Goal: Book appointment/travel/reservation

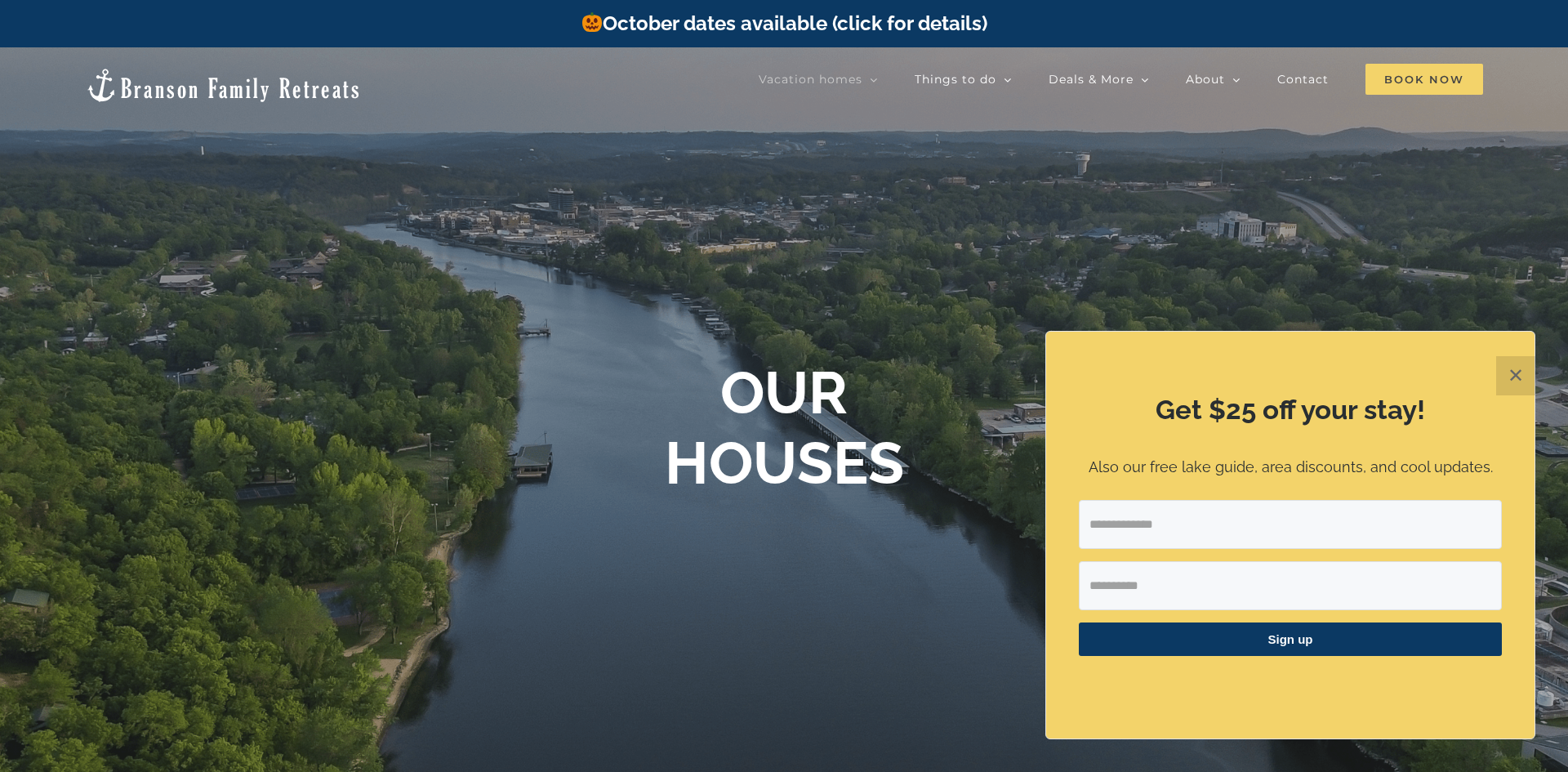
click at [1419, 84] on span "Book Now" at bounding box center [1424, 79] width 117 height 31
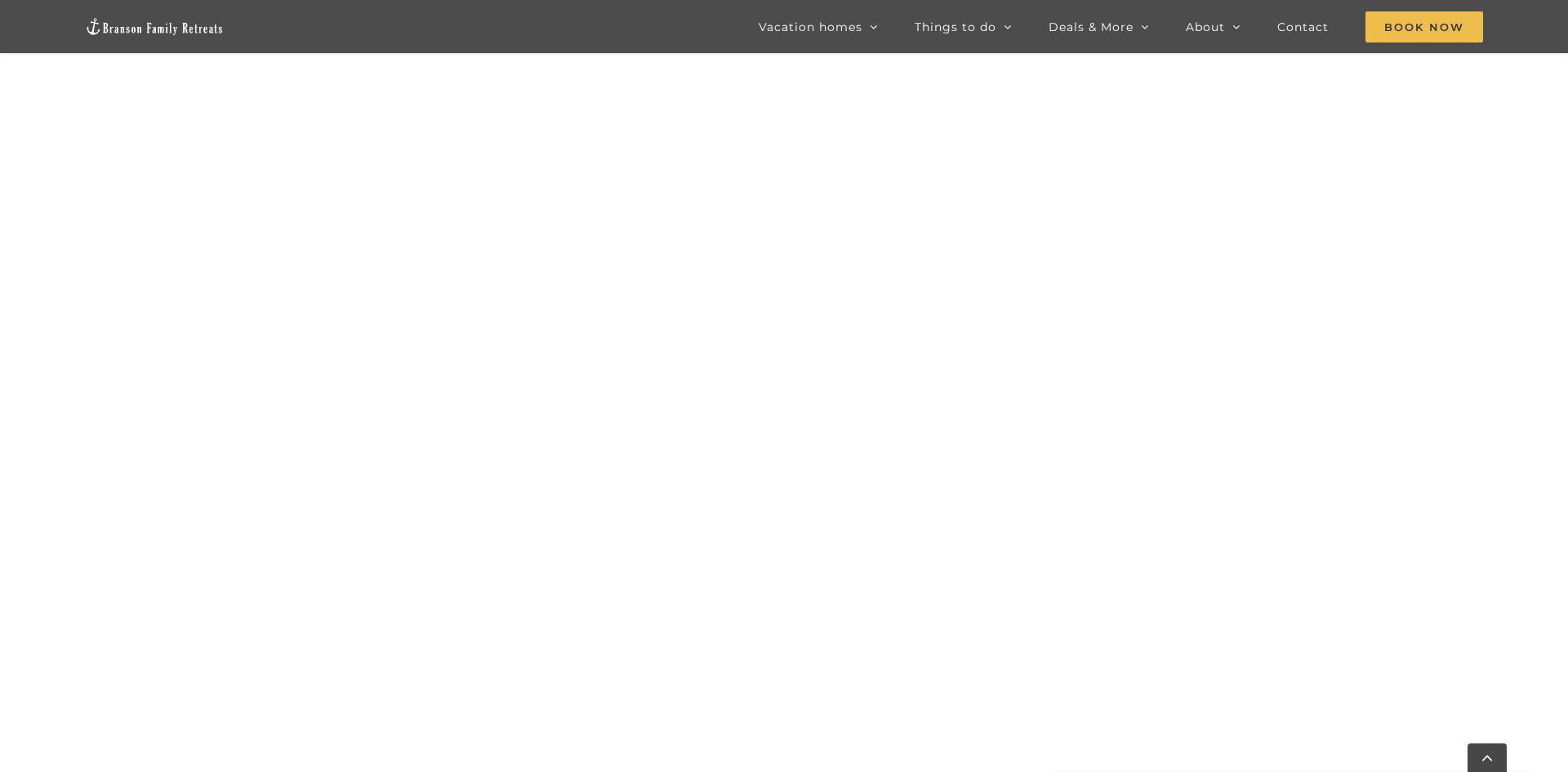
scroll to position [1638, 0]
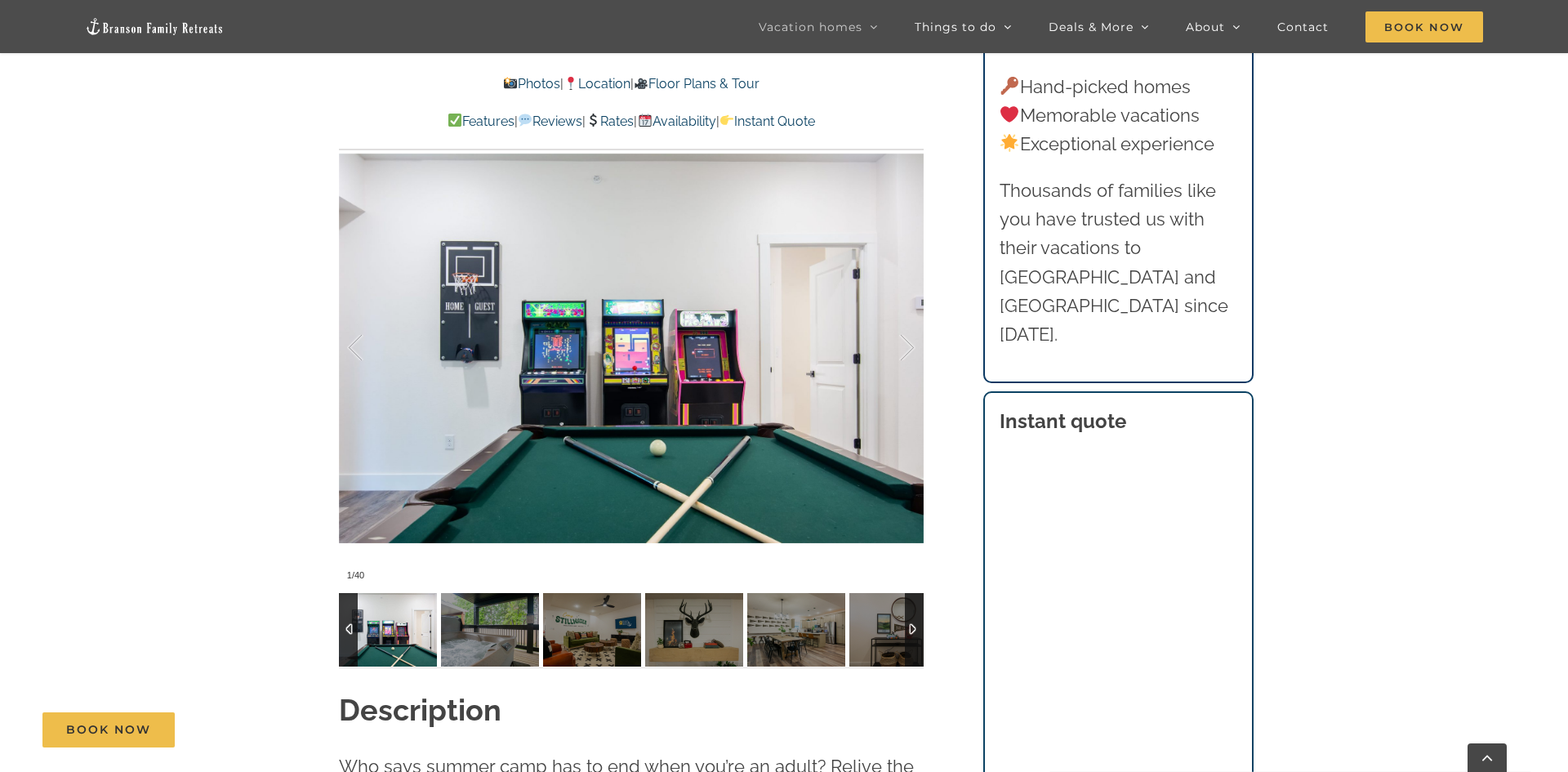
scroll to position [1387, 0]
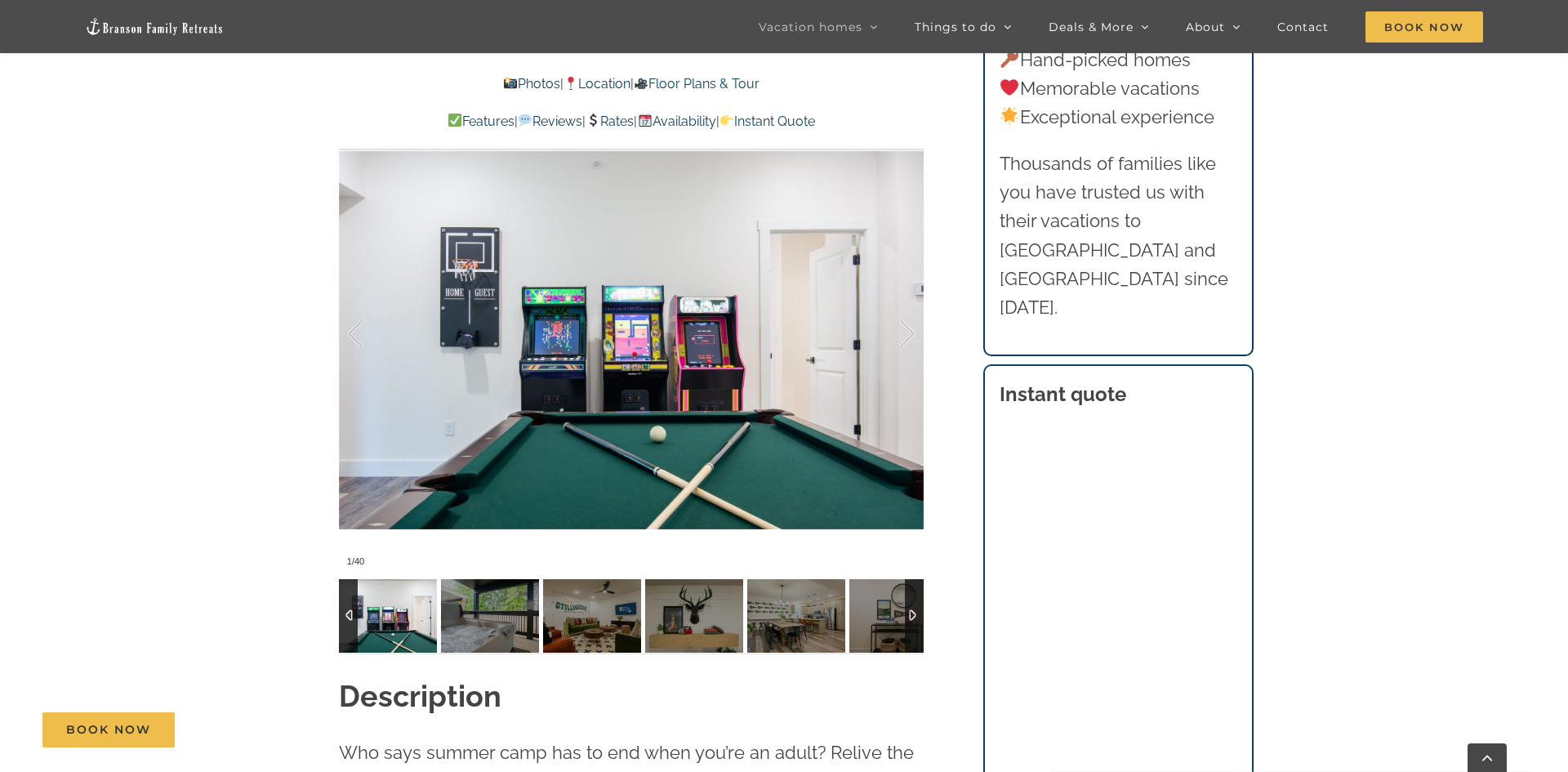
click at [908, 324] on div at bounding box center [889, 333] width 51 height 101
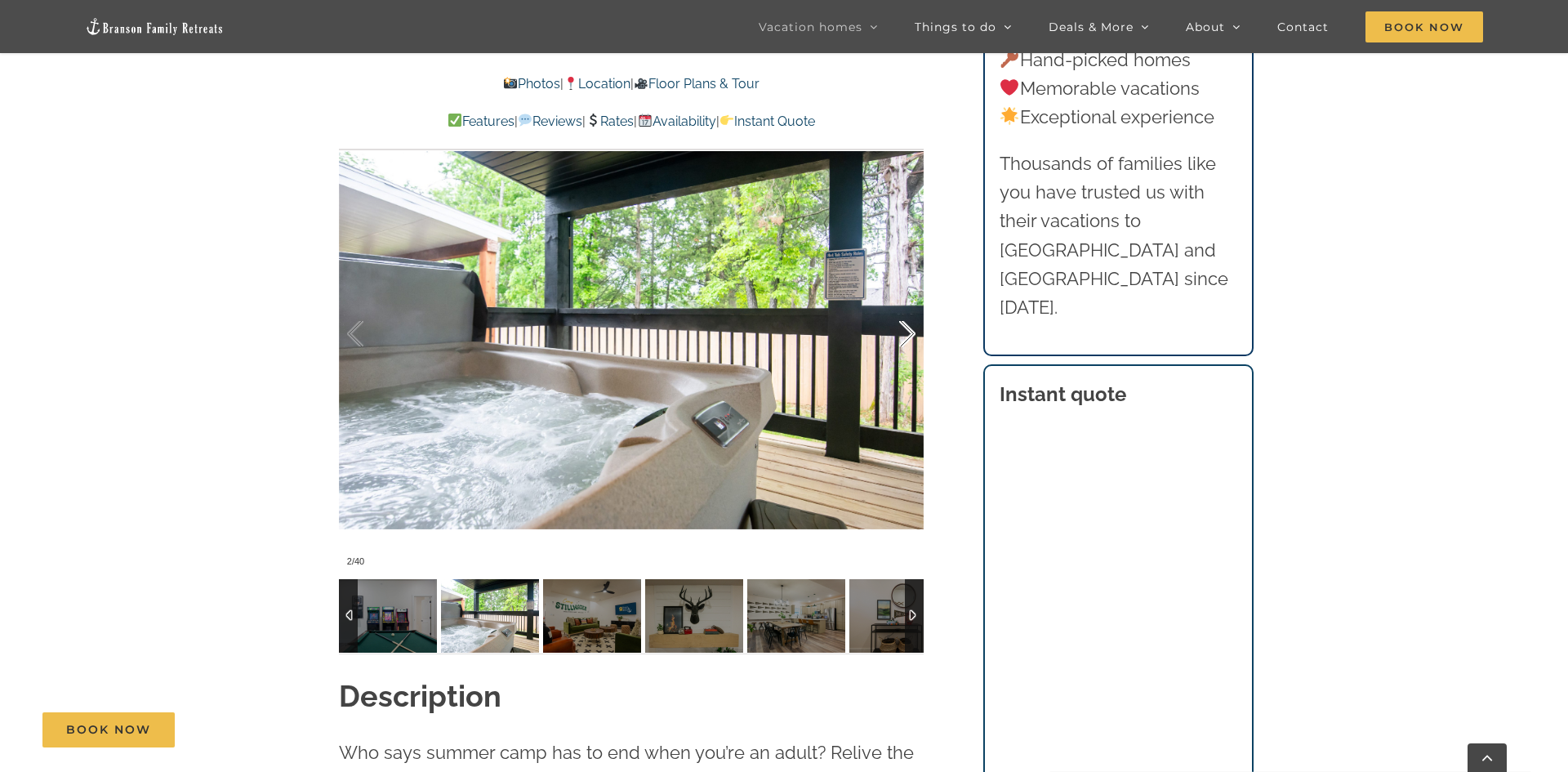
click at [908, 324] on div at bounding box center [889, 333] width 51 height 101
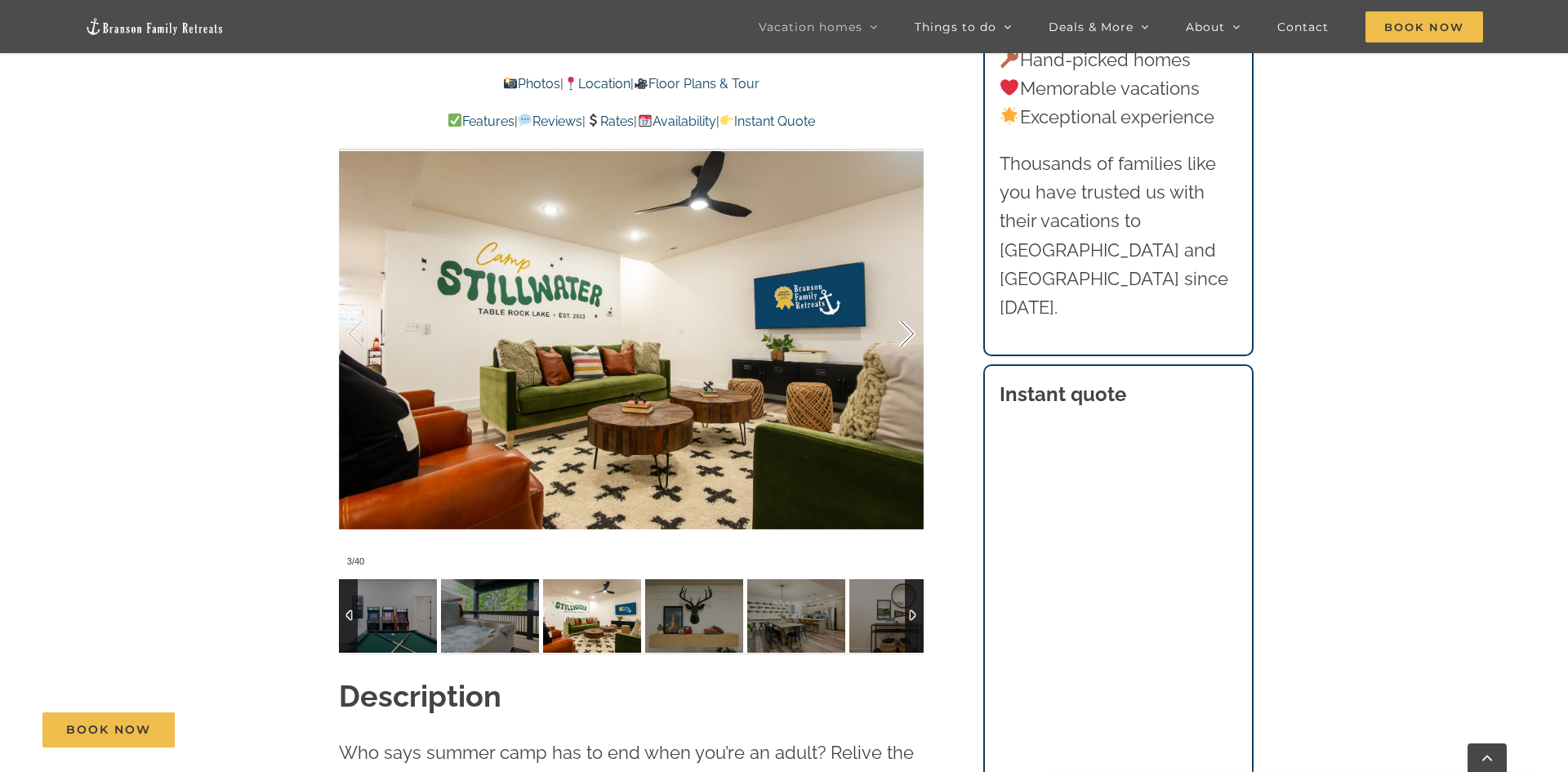
click at [908, 324] on div at bounding box center [889, 333] width 51 height 101
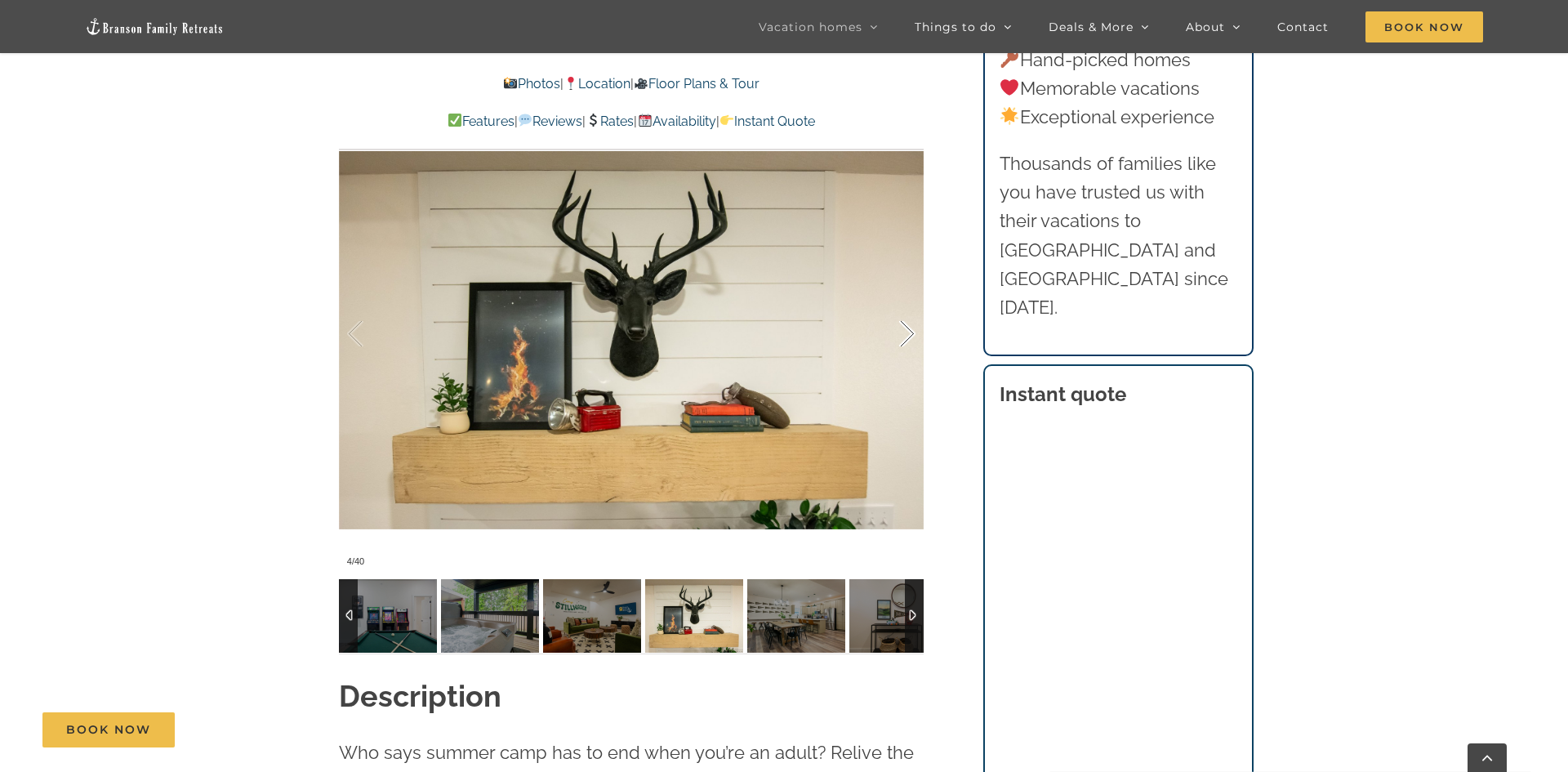
click at [908, 324] on div at bounding box center [889, 333] width 51 height 101
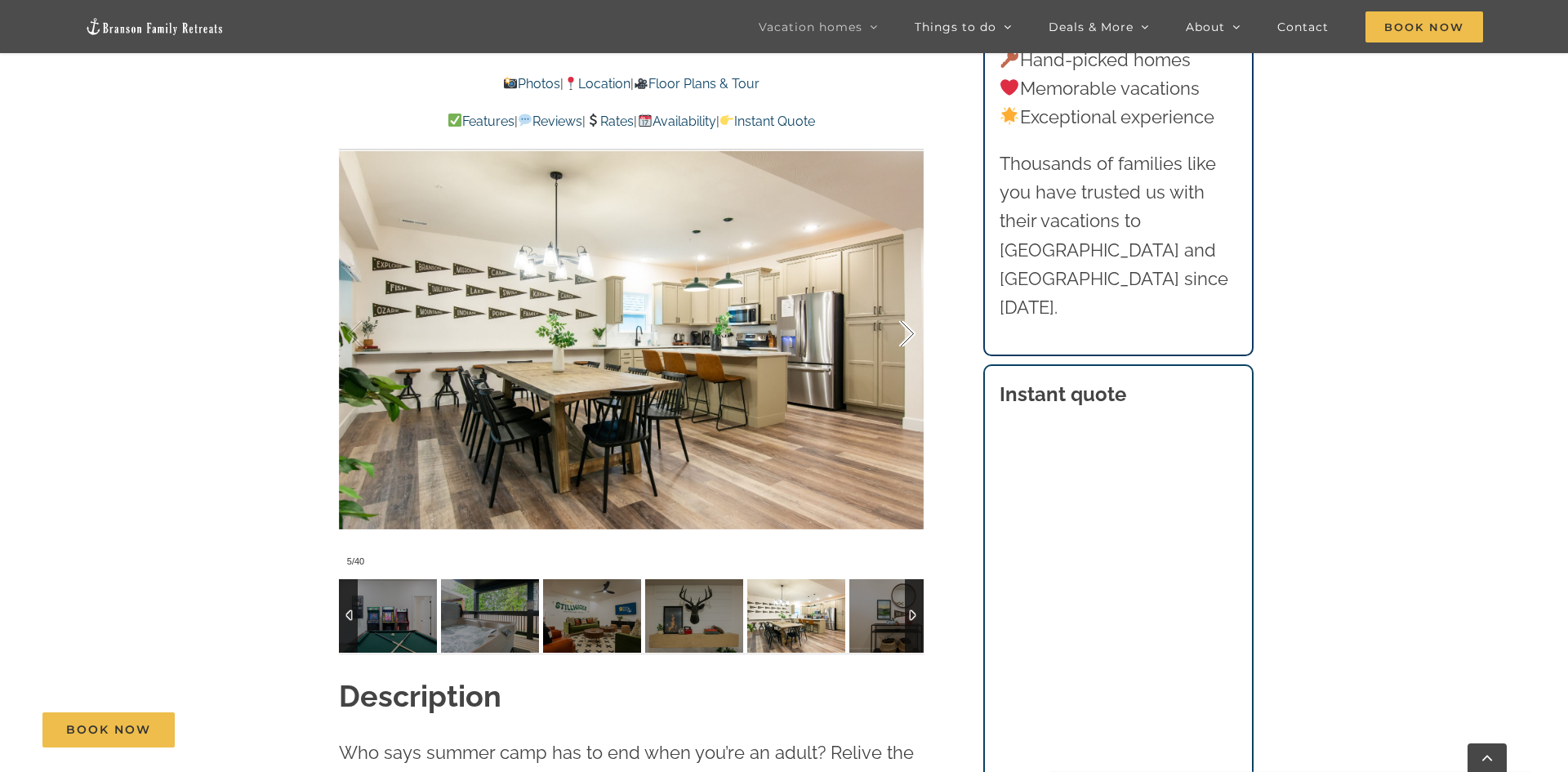
click at [908, 324] on div at bounding box center [889, 333] width 51 height 101
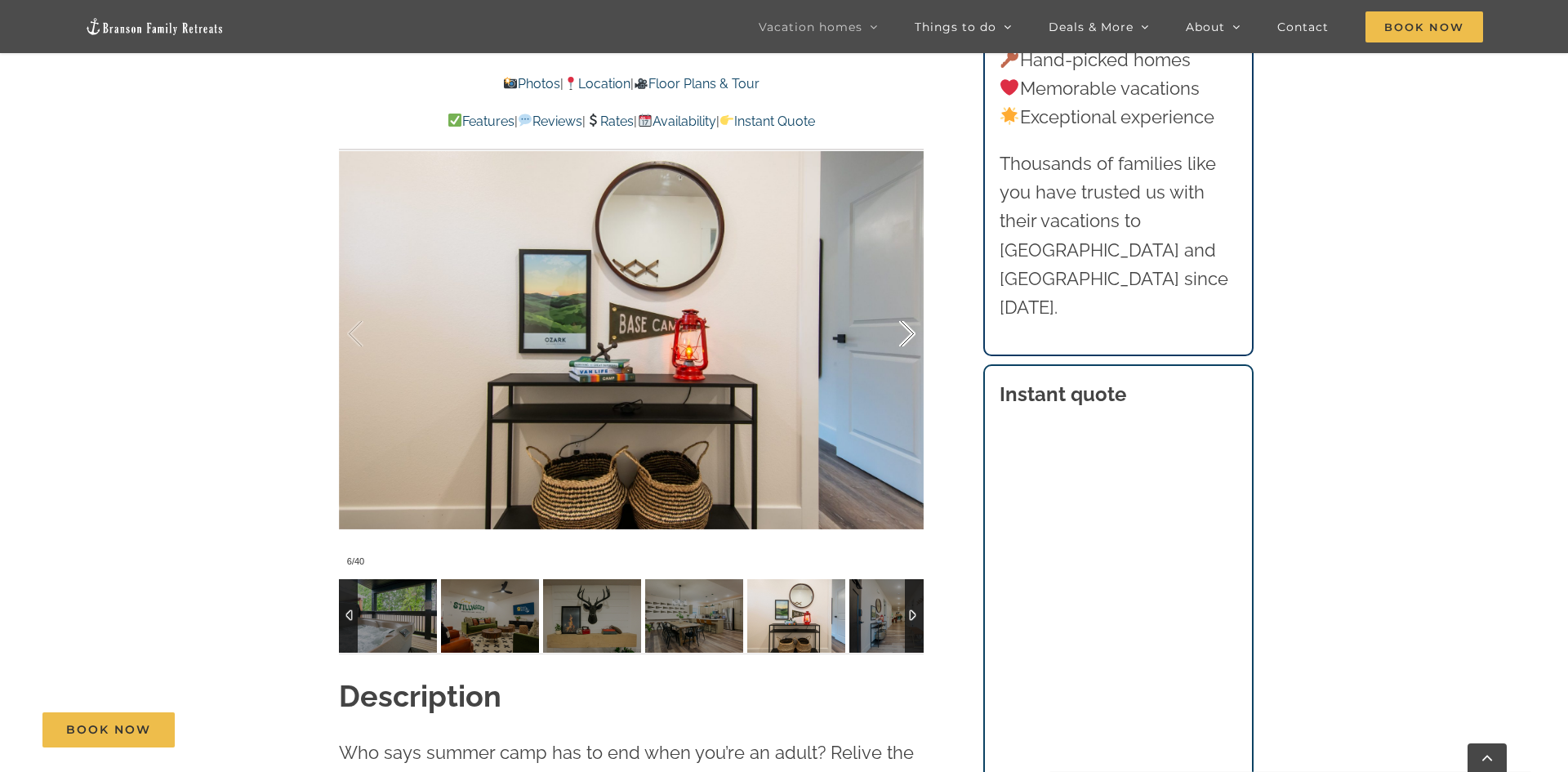
click at [908, 324] on div at bounding box center [889, 333] width 51 height 101
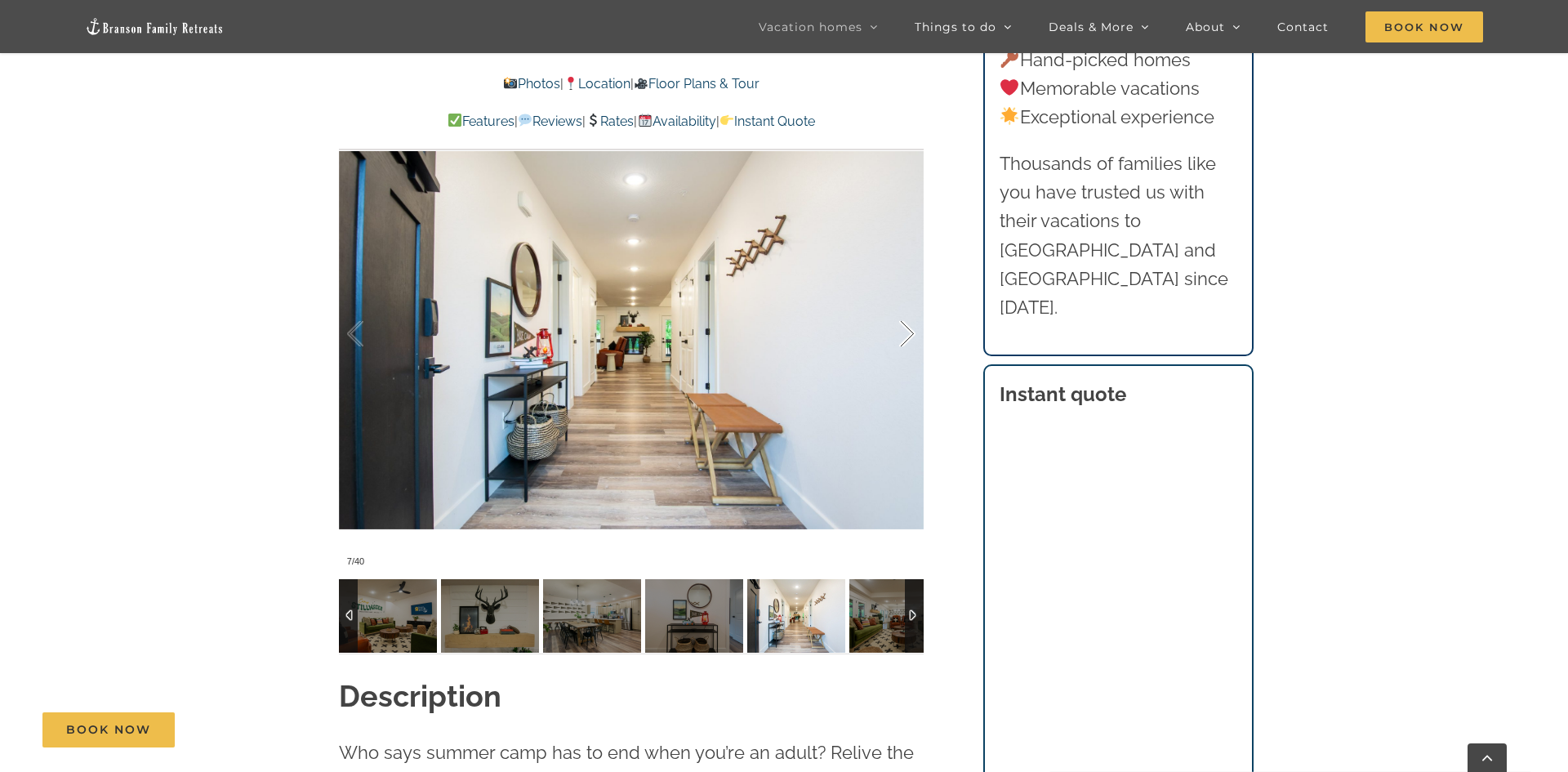
click at [908, 324] on div at bounding box center [889, 333] width 51 height 101
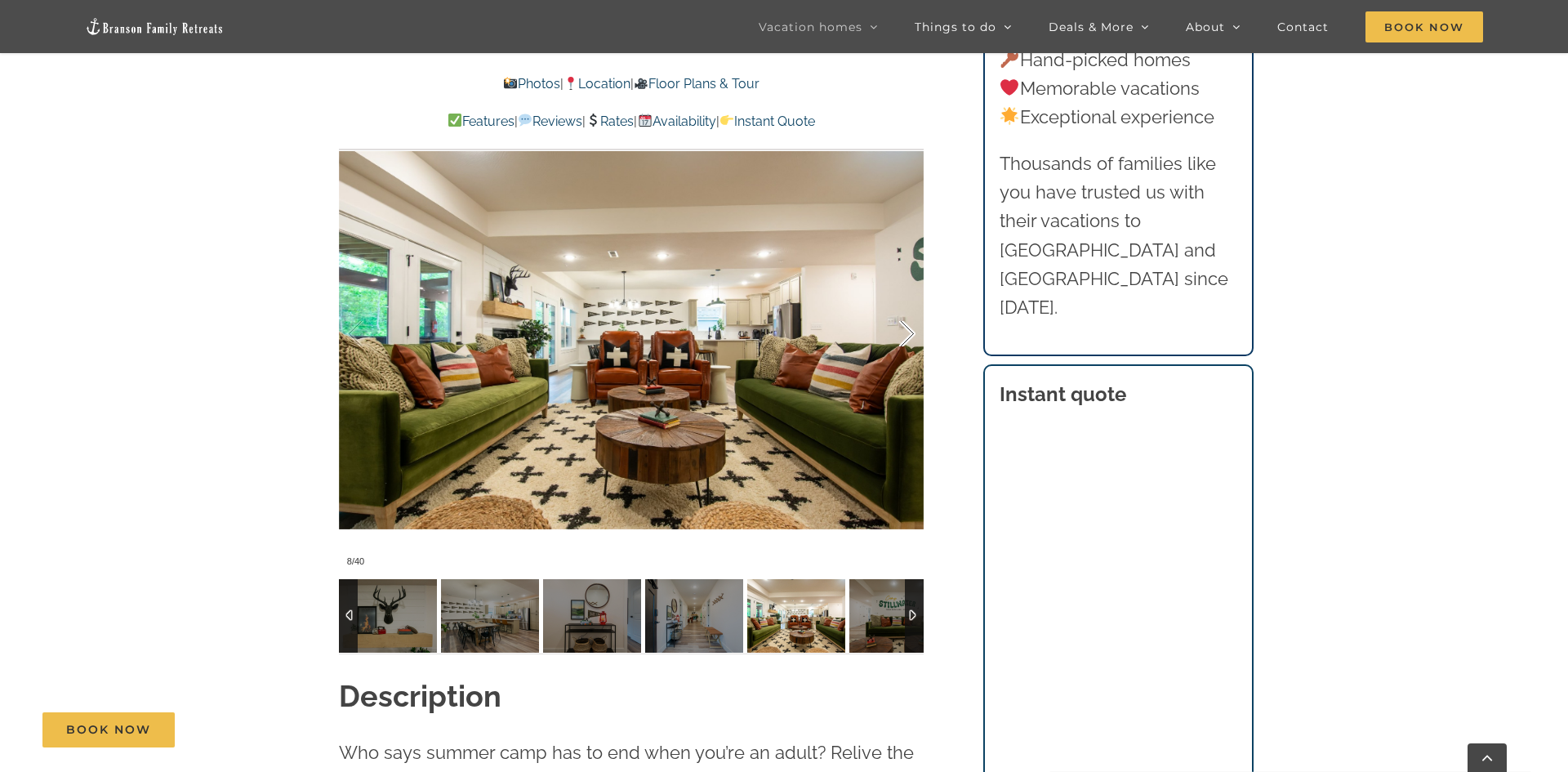
click at [908, 324] on div at bounding box center [889, 333] width 51 height 101
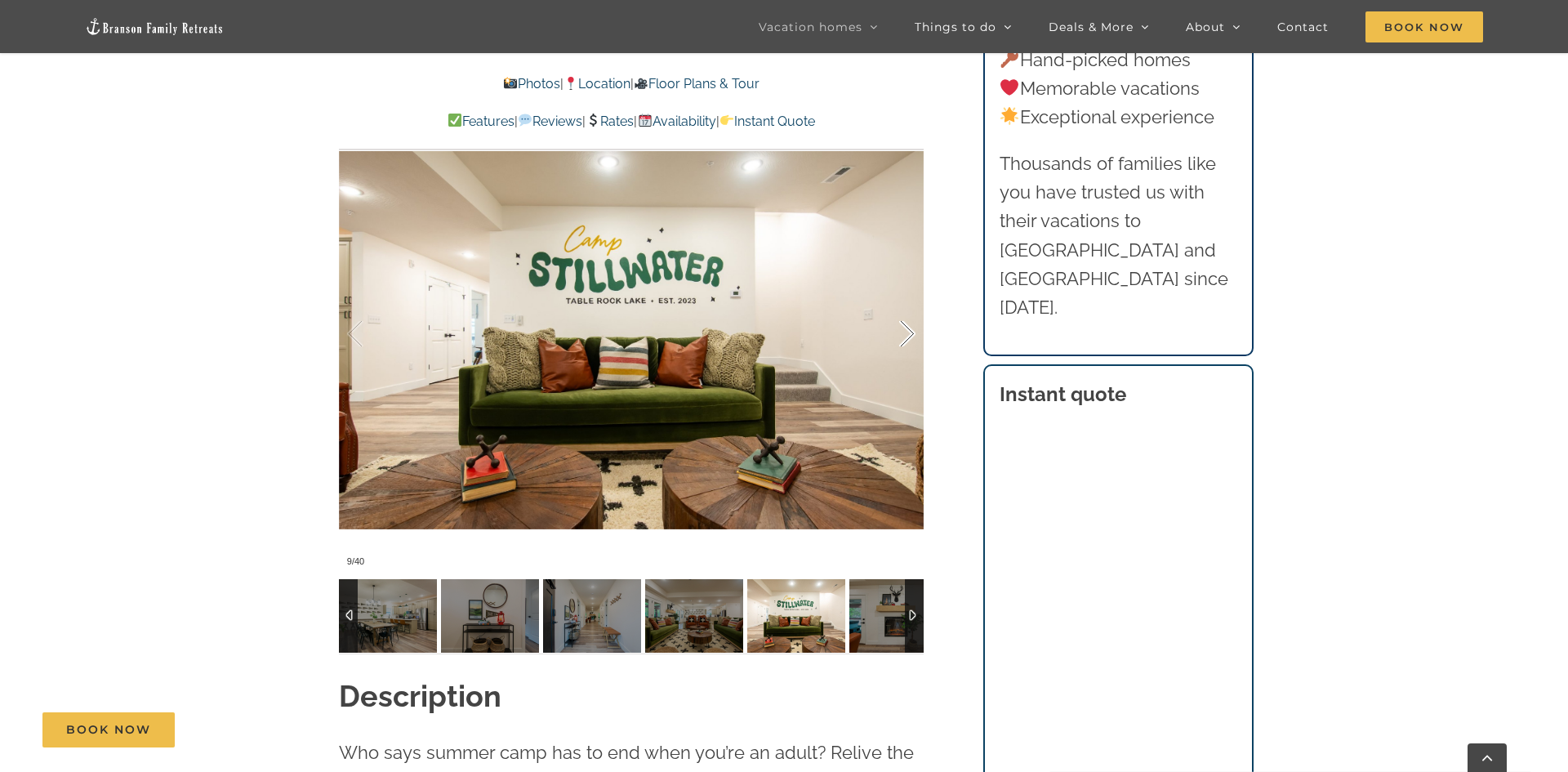
click at [908, 324] on div at bounding box center [889, 333] width 51 height 101
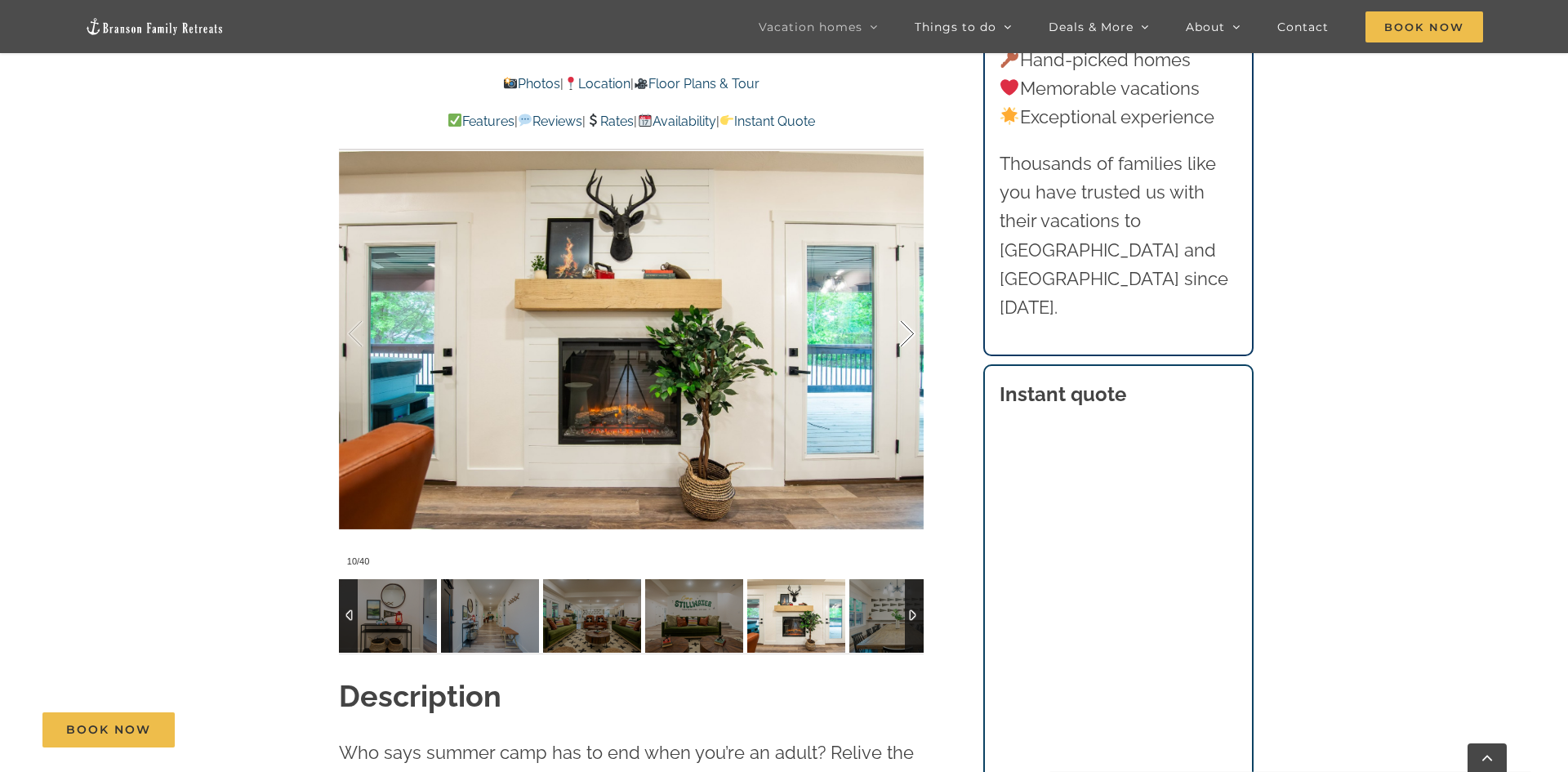
click at [908, 324] on div at bounding box center [889, 333] width 51 height 101
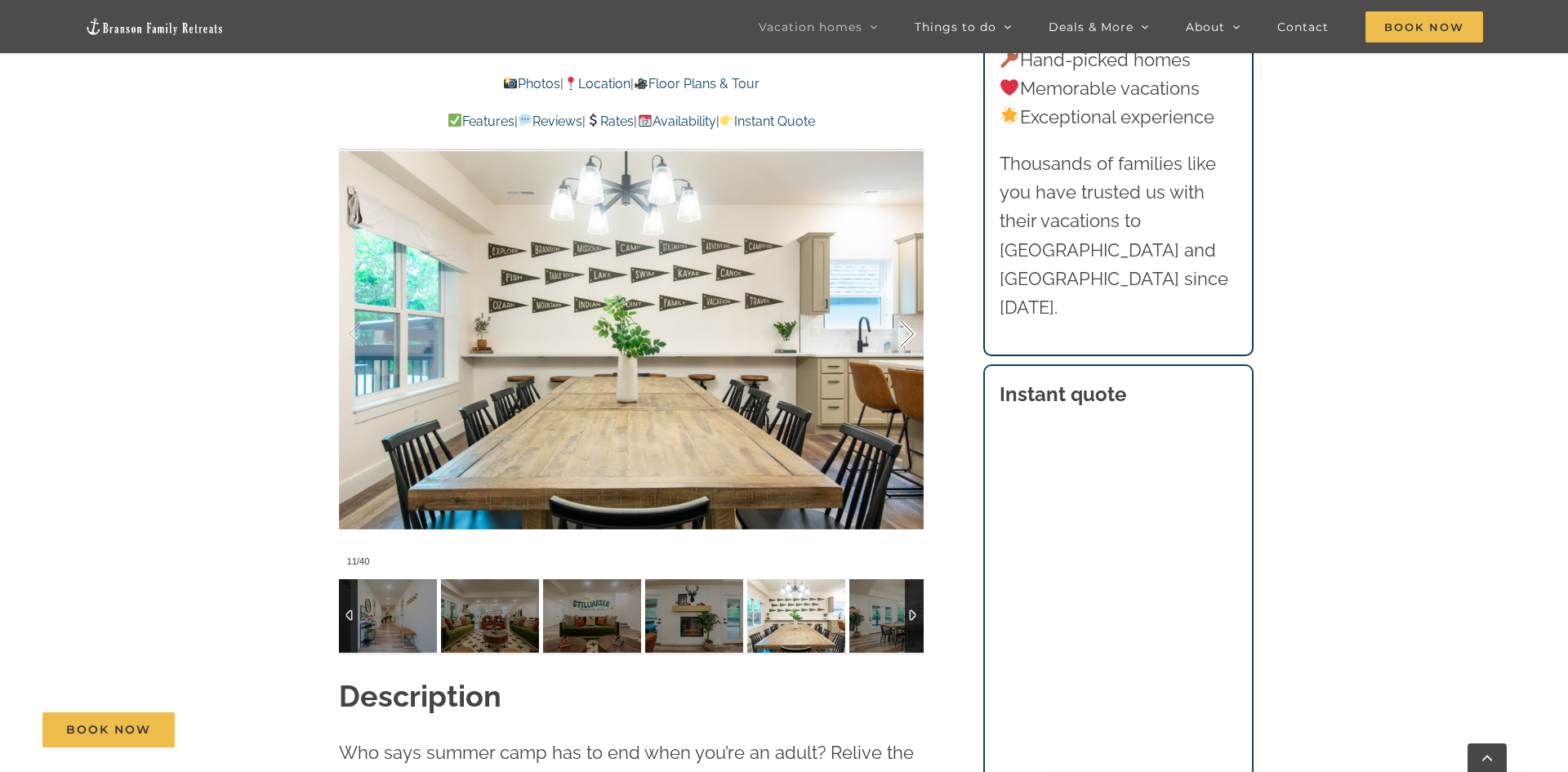
click at [908, 324] on div at bounding box center [889, 333] width 51 height 101
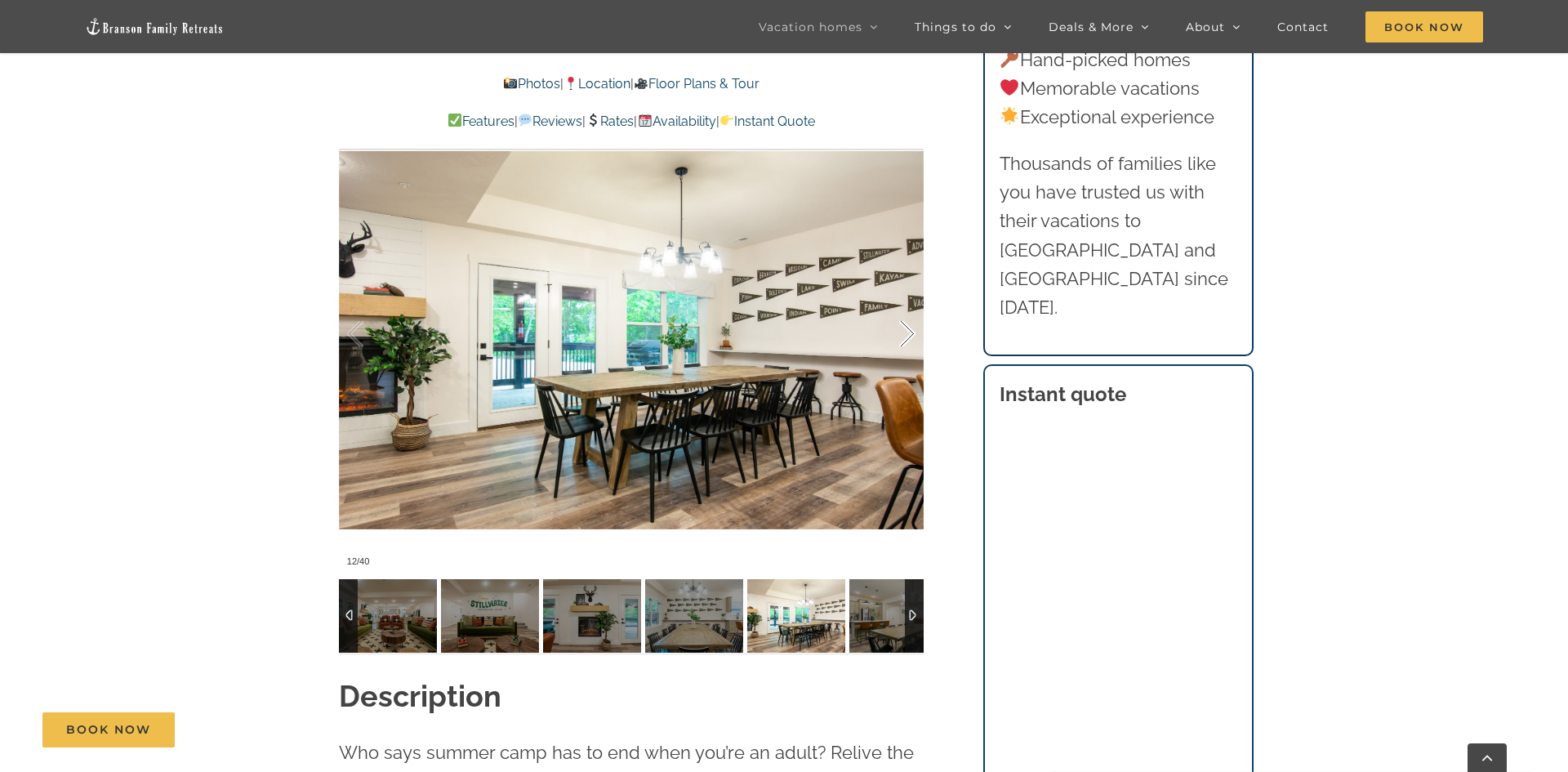
click at [908, 324] on div at bounding box center [889, 333] width 51 height 101
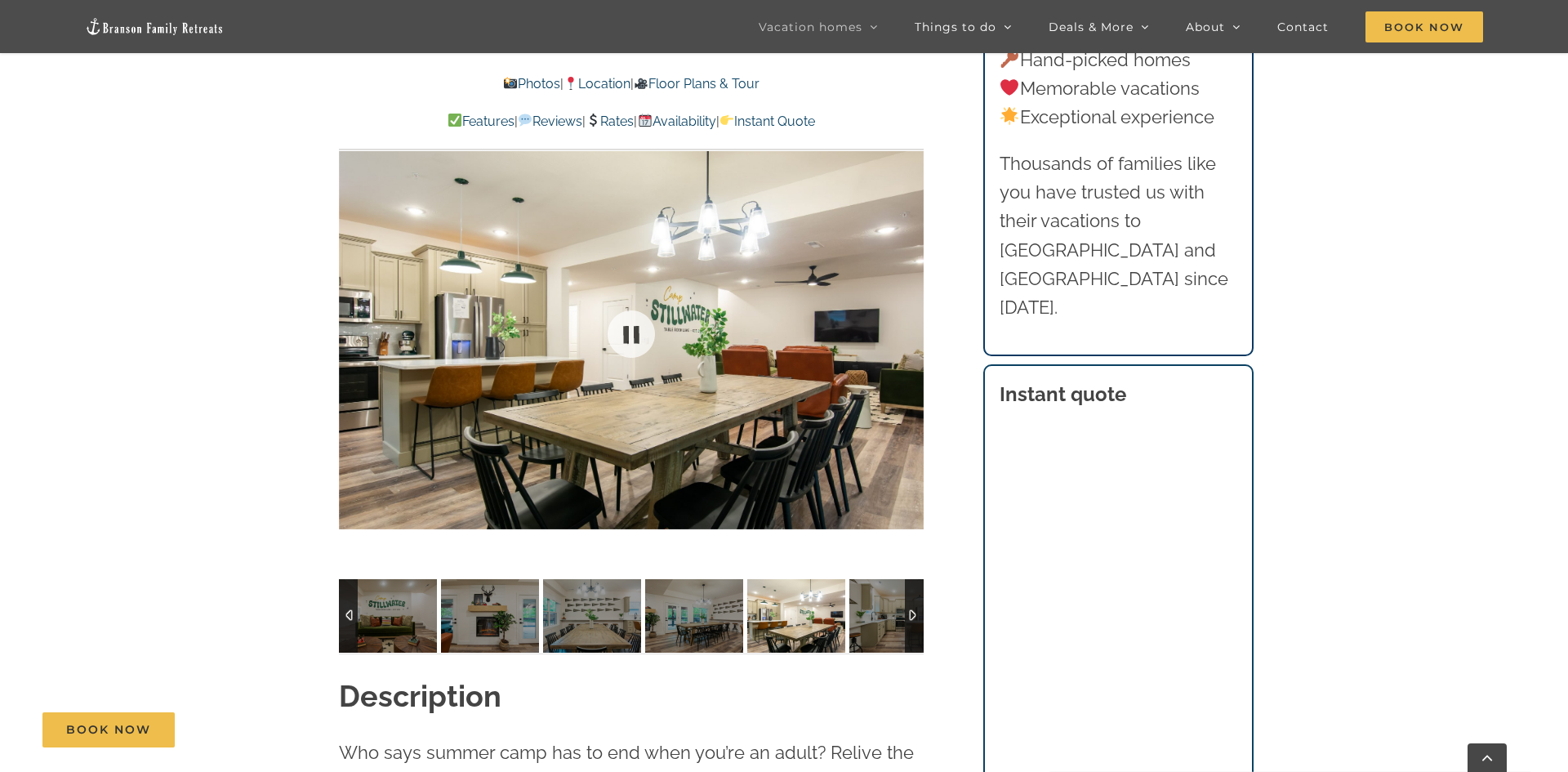
click at [908, 324] on div at bounding box center [630, 334] width 584 height 480
click at [908, 324] on div at bounding box center [889, 333] width 51 height 101
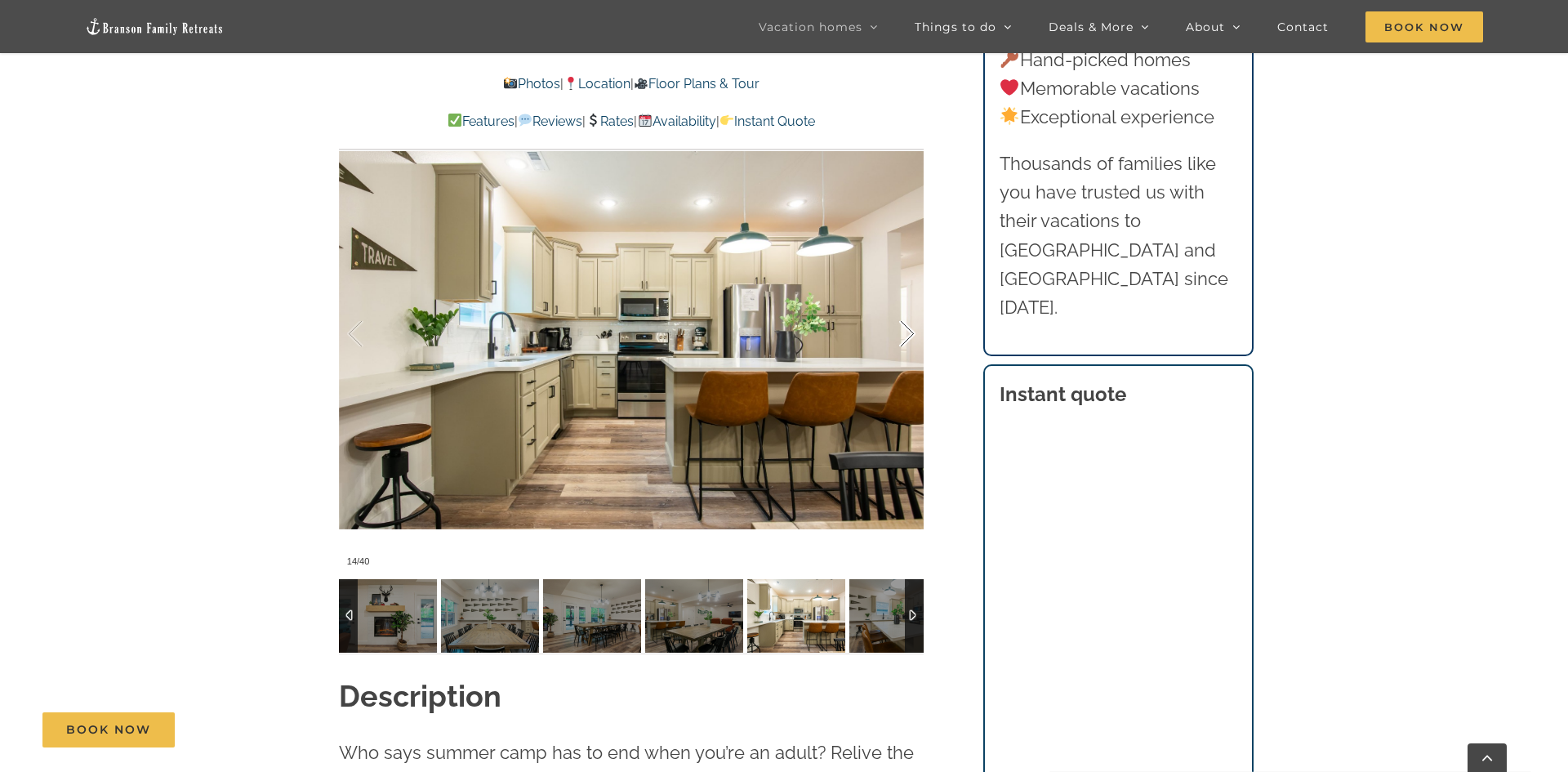
click at [908, 324] on div at bounding box center [889, 333] width 51 height 101
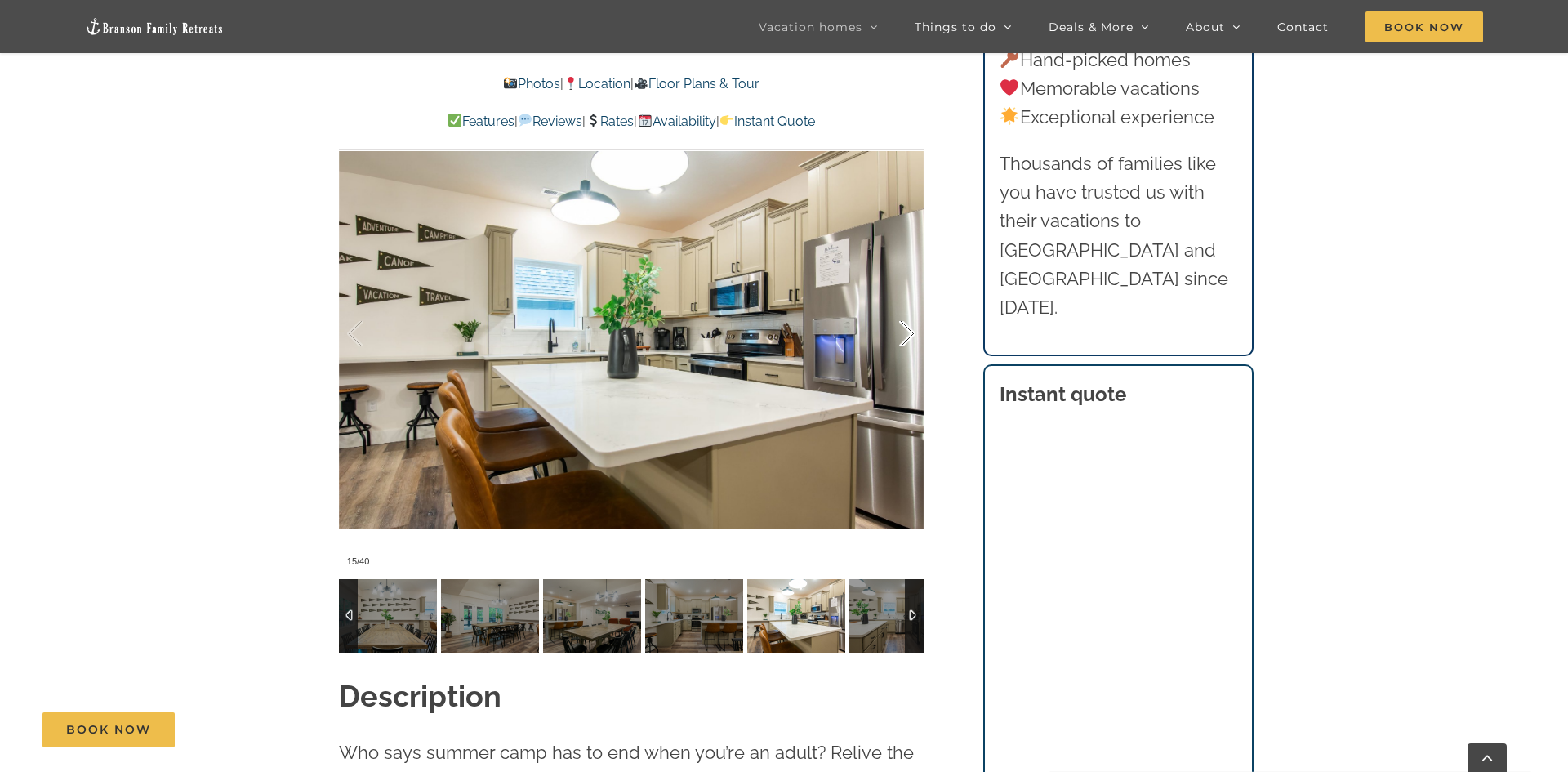
click at [908, 324] on div at bounding box center [889, 333] width 51 height 101
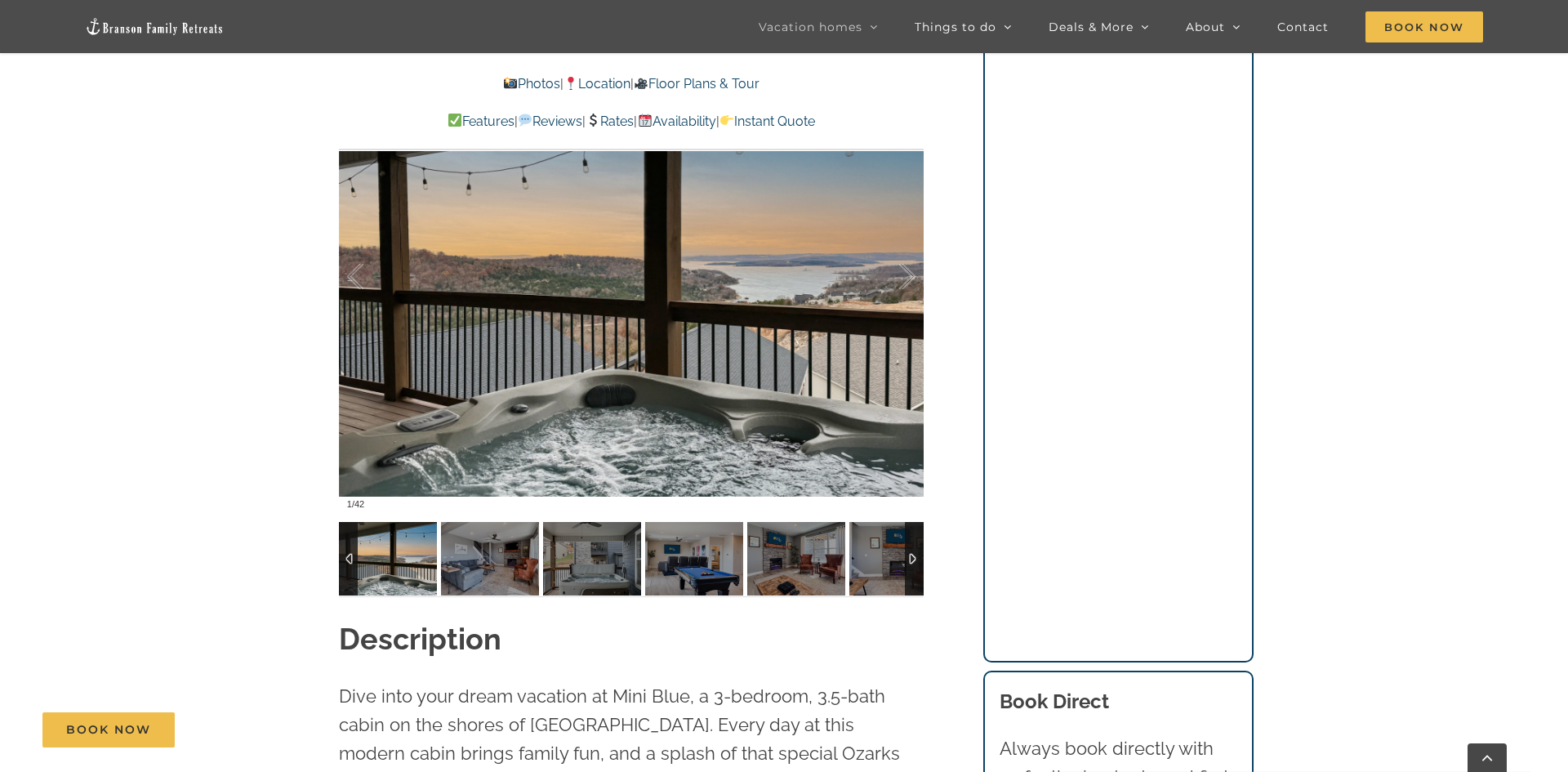
scroll to position [1209, 0]
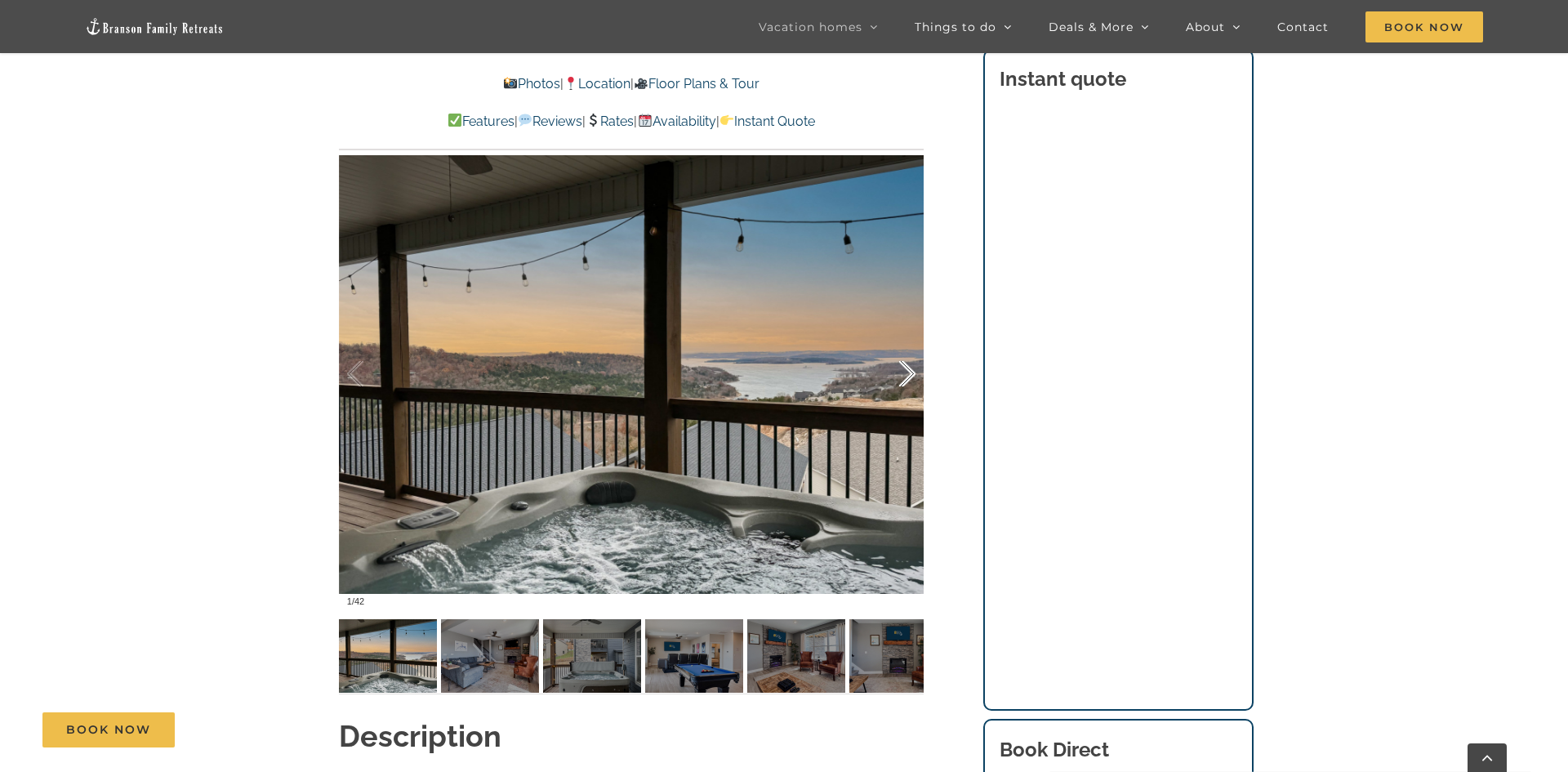
click at [903, 364] on div at bounding box center [889, 373] width 51 height 101
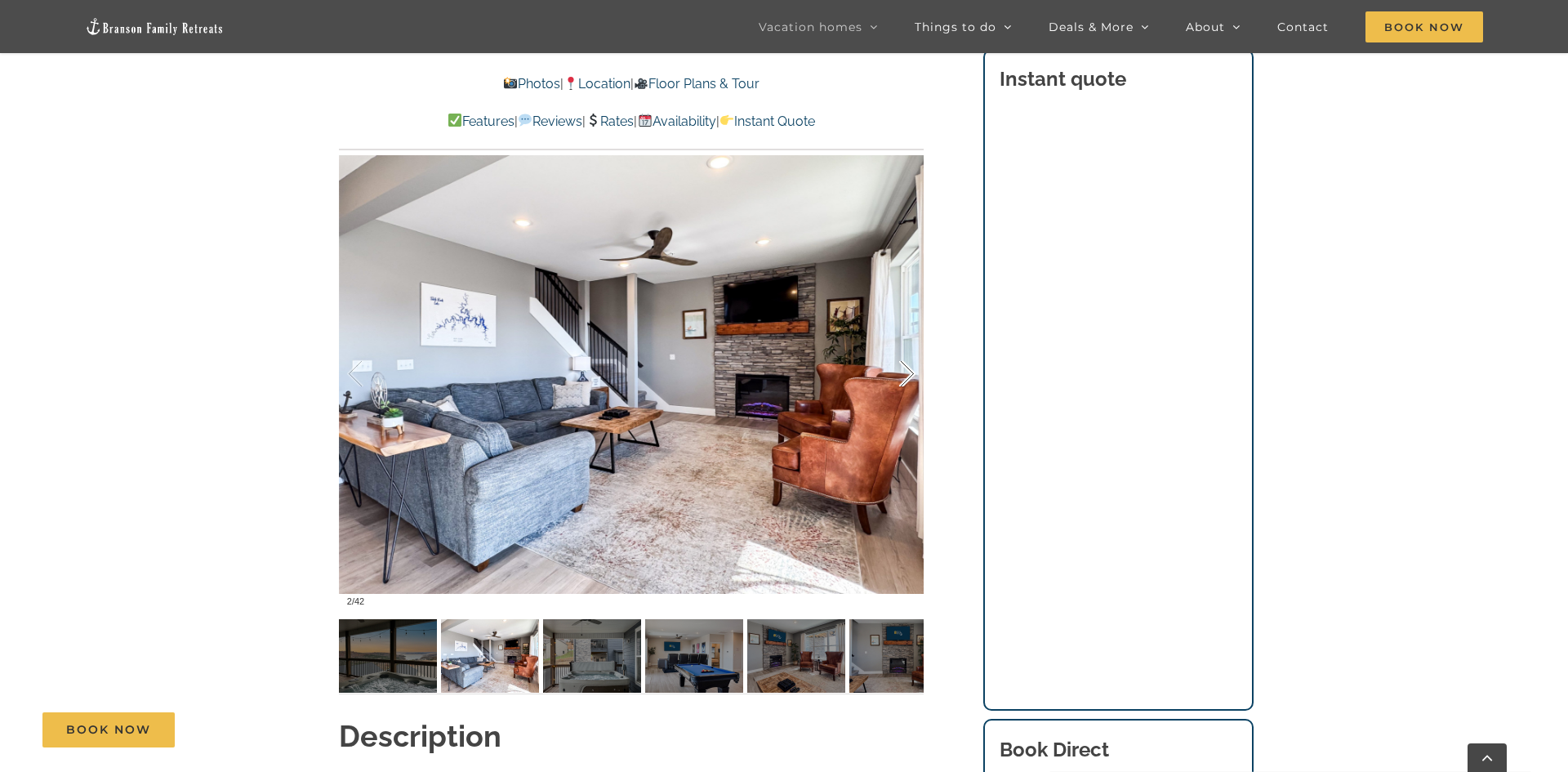
click at [903, 364] on div at bounding box center [889, 373] width 51 height 101
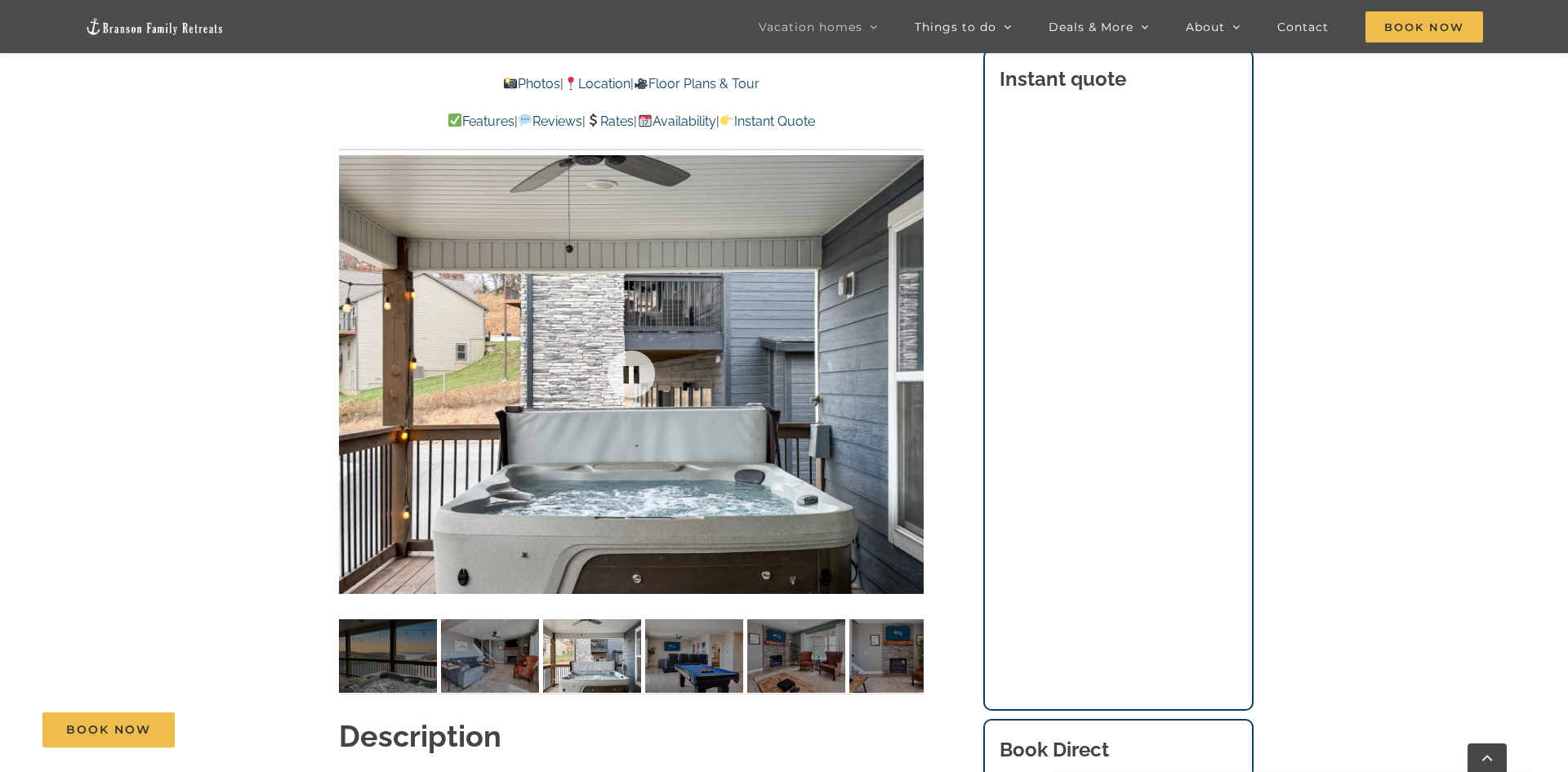
click at [903, 364] on div at bounding box center [630, 373] width 584 height 480
click at [907, 370] on div at bounding box center [889, 373] width 51 height 101
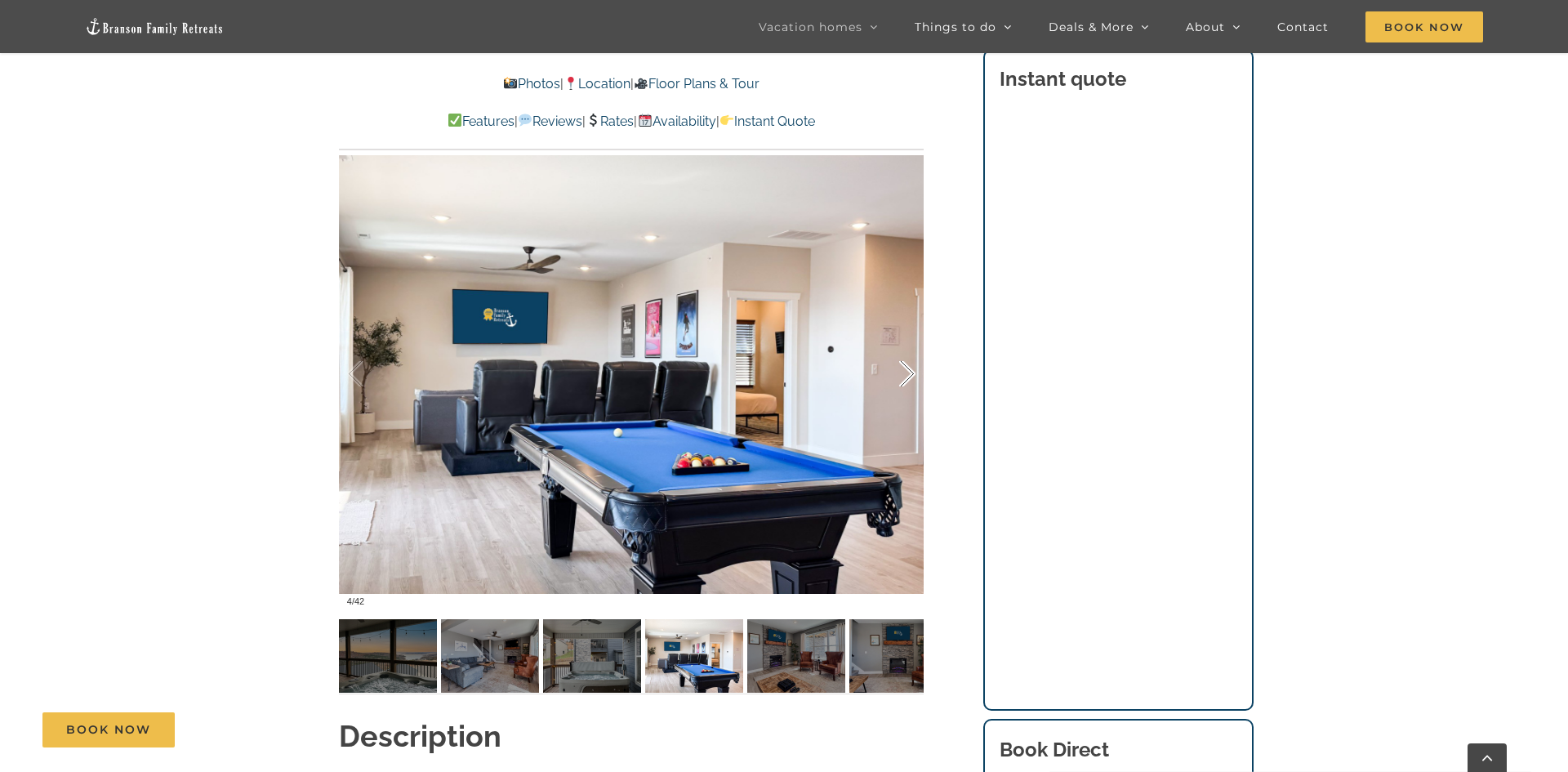
click at [907, 370] on div at bounding box center [889, 373] width 51 height 101
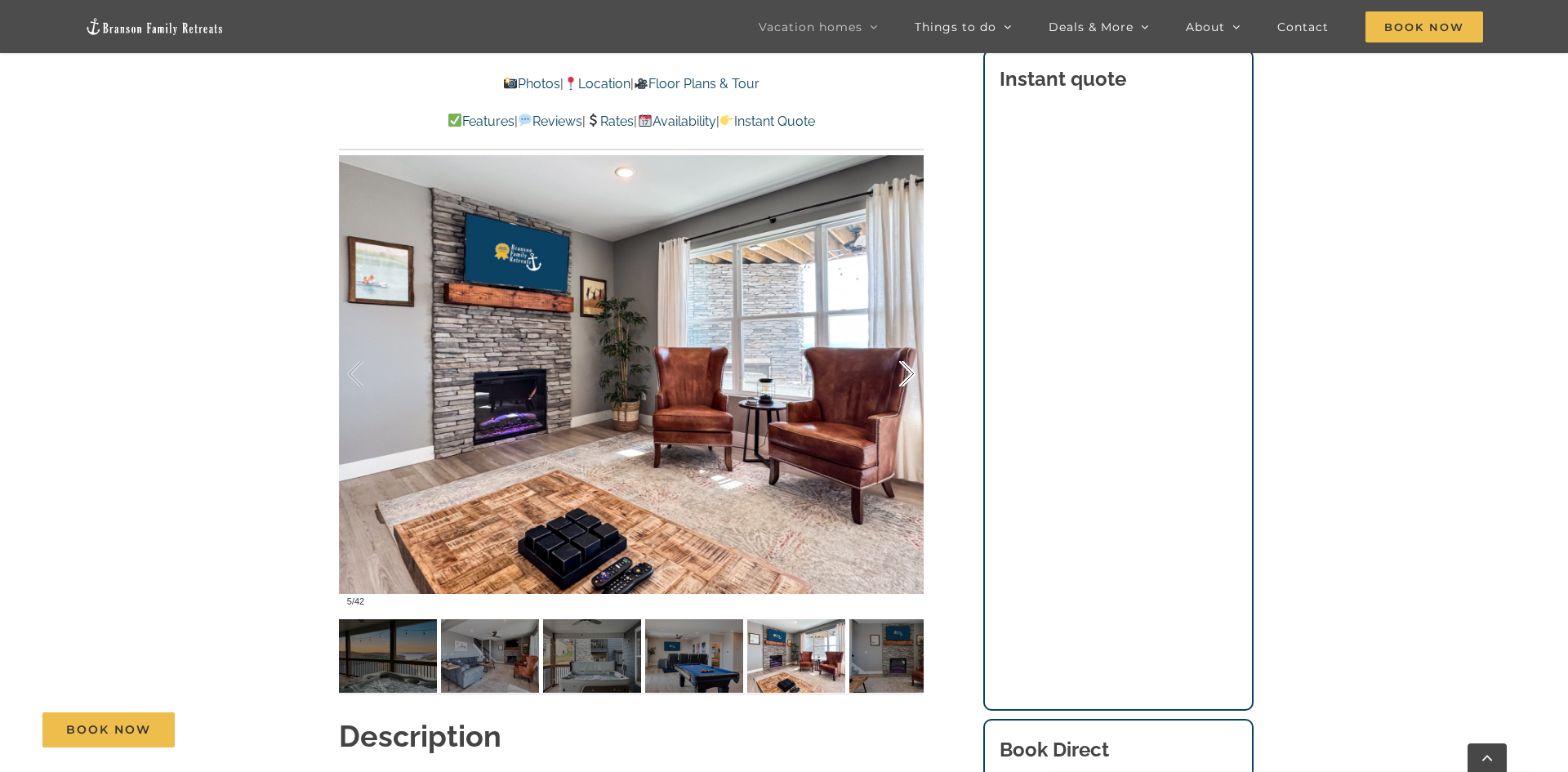
click at [907, 370] on div at bounding box center [889, 373] width 51 height 101
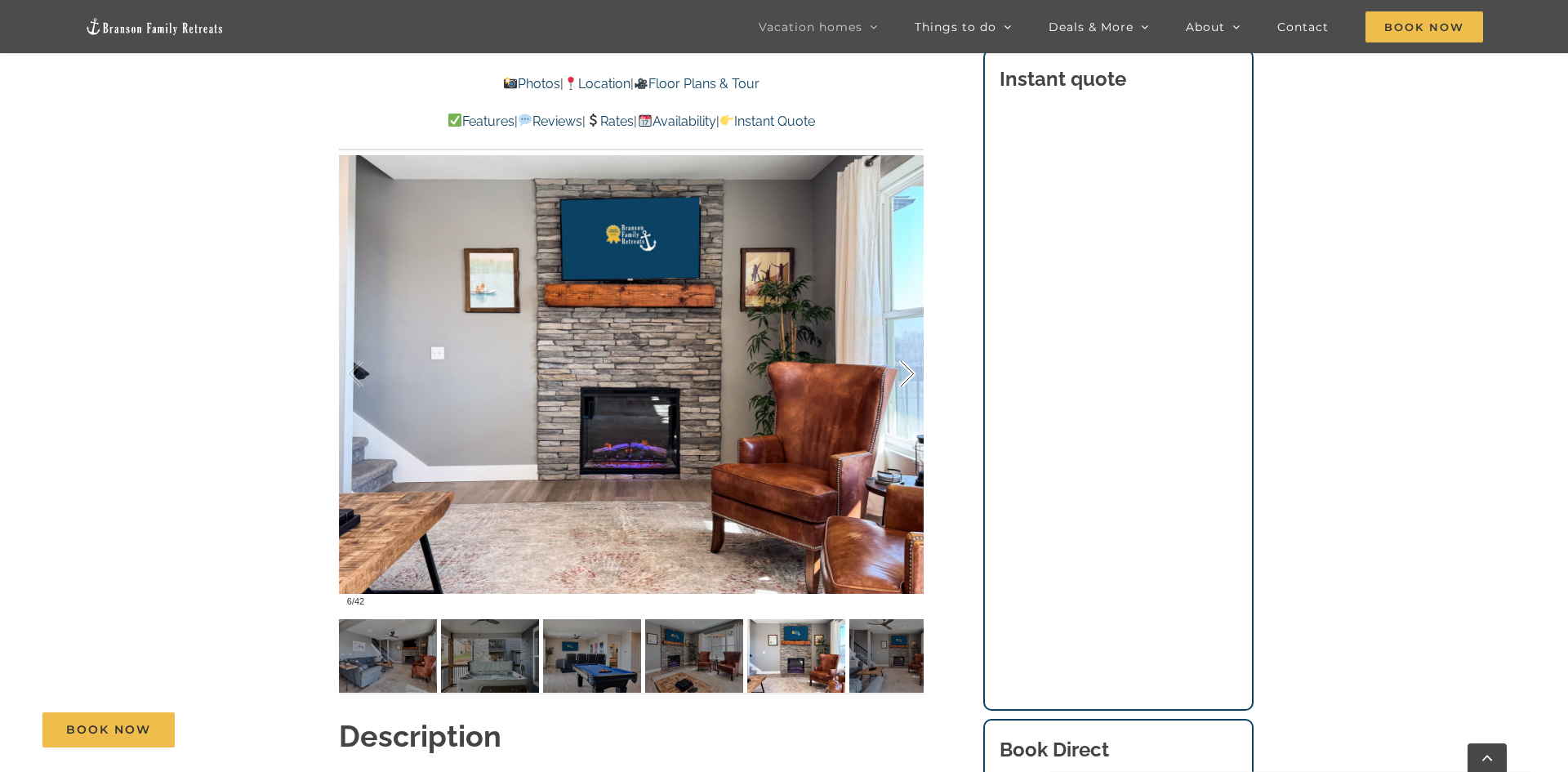
click at [907, 370] on div at bounding box center [889, 373] width 51 height 101
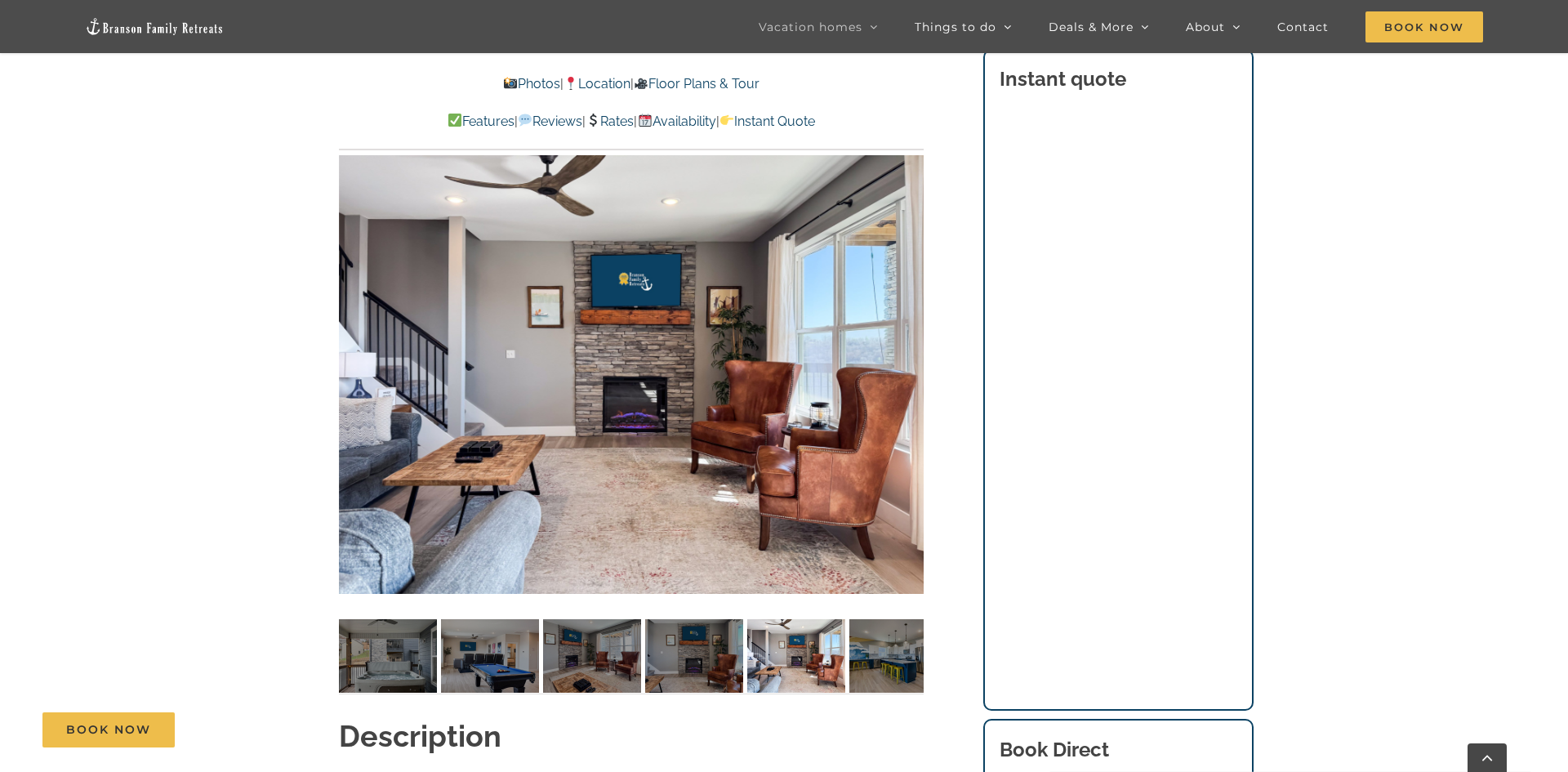
click at [913, 370] on div at bounding box center [938, 373] width 51 height 101
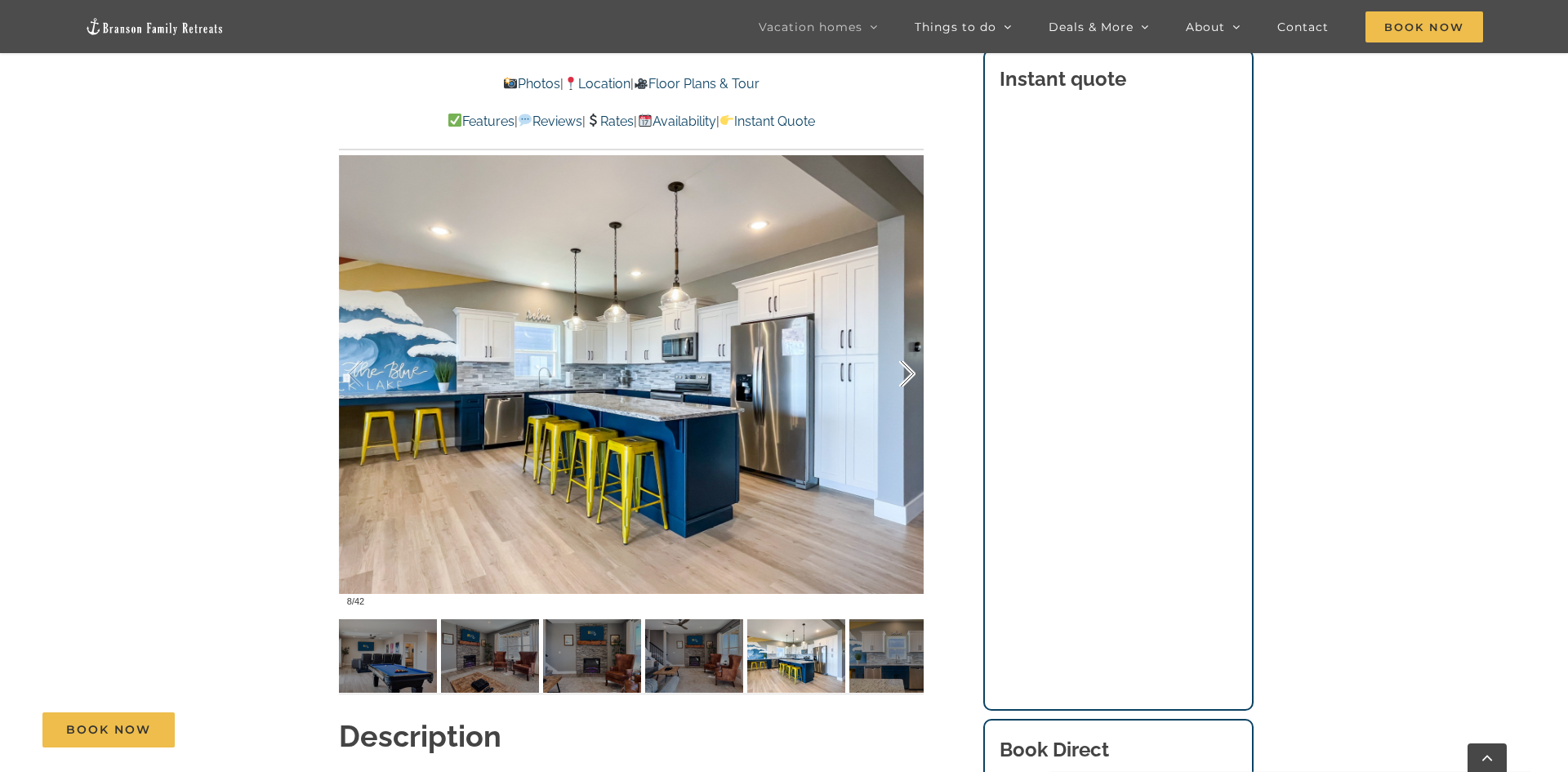
click at [907, 370] on div at bounding box center [889, 373] width 51 height 101
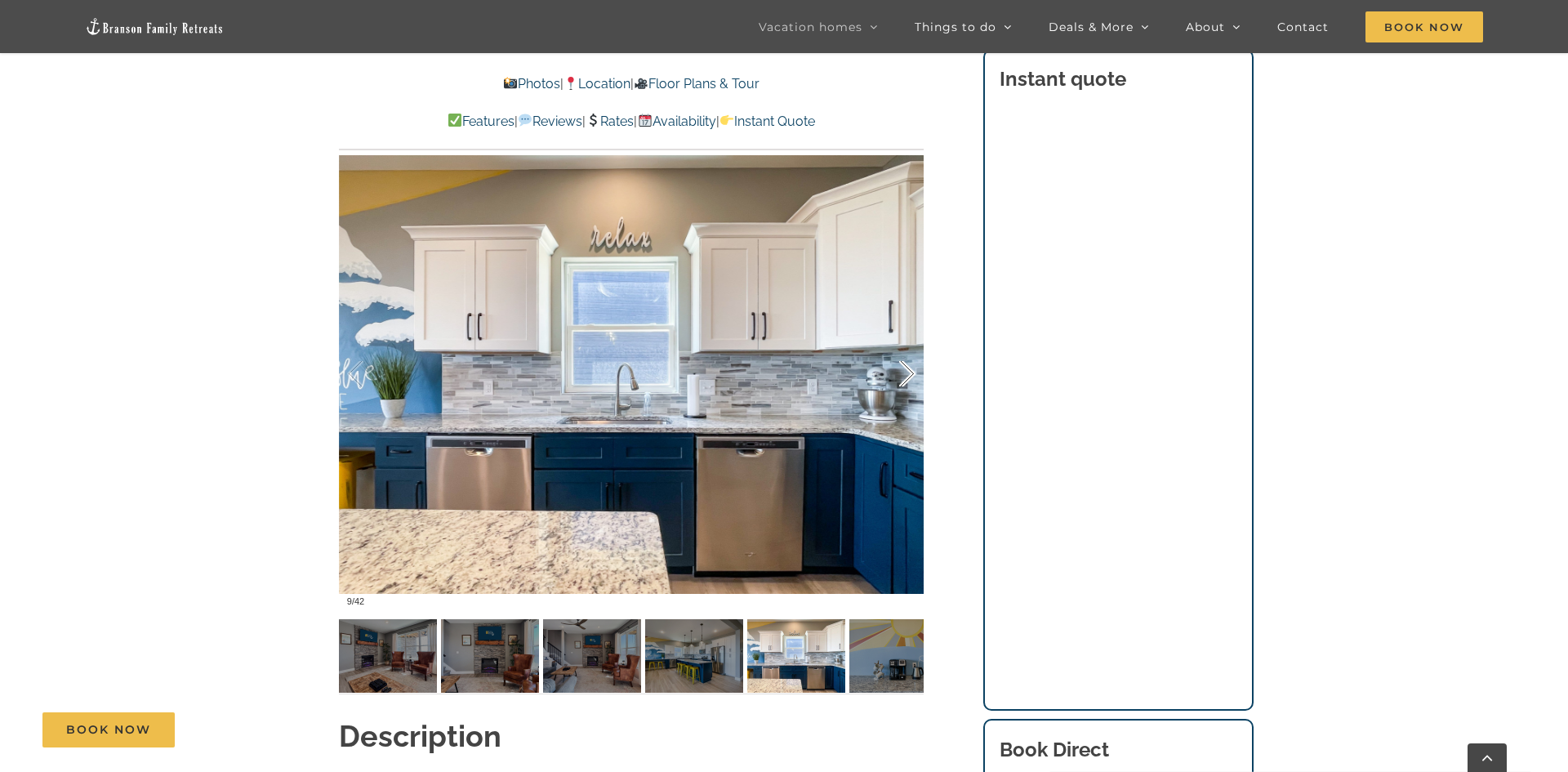
click at [907, 370] on div at bounding box center [889, 373] width 51 height 101
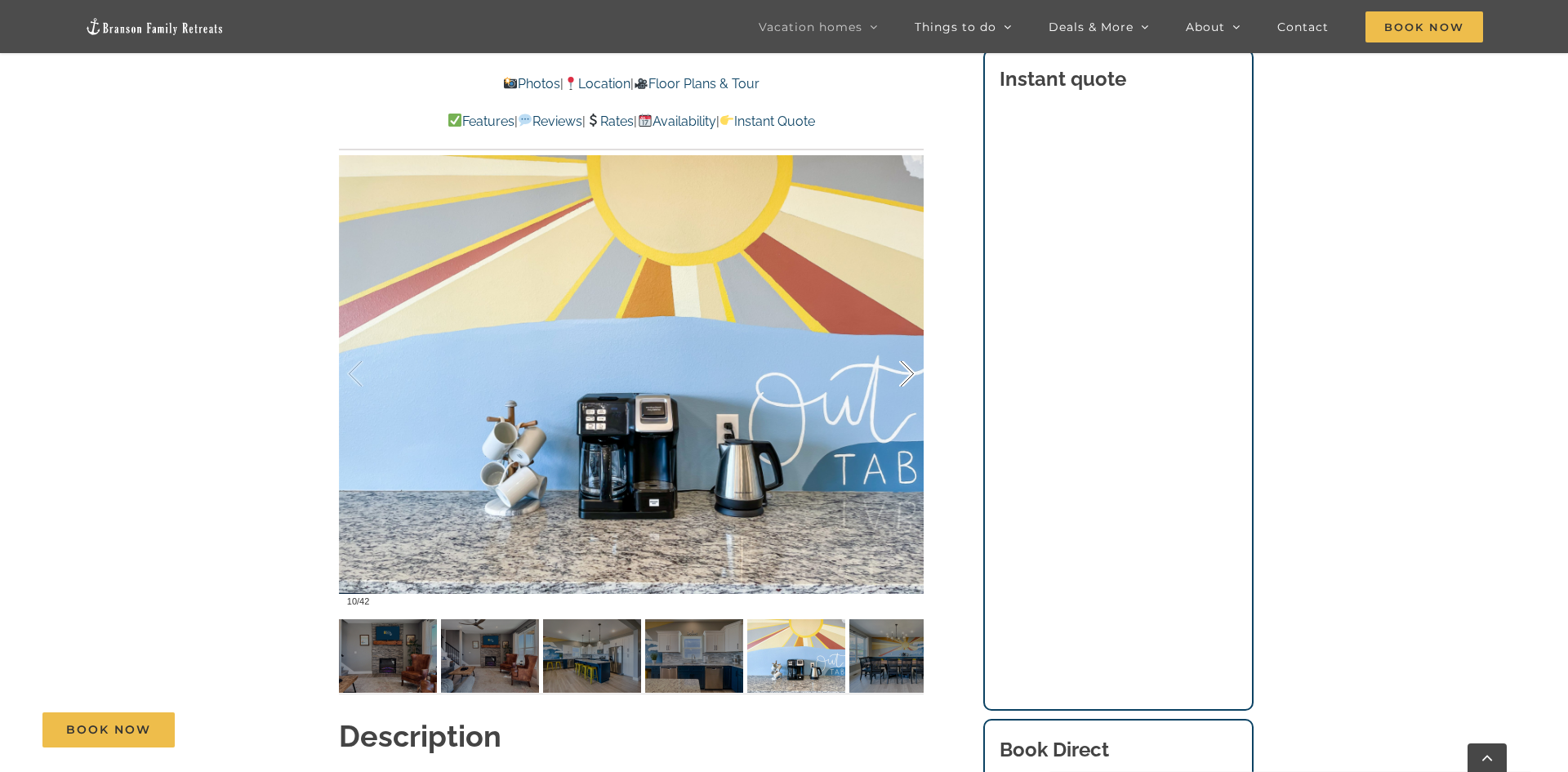
click at [907, 370] on div at bounding box center [889, 373] width 51 height 101
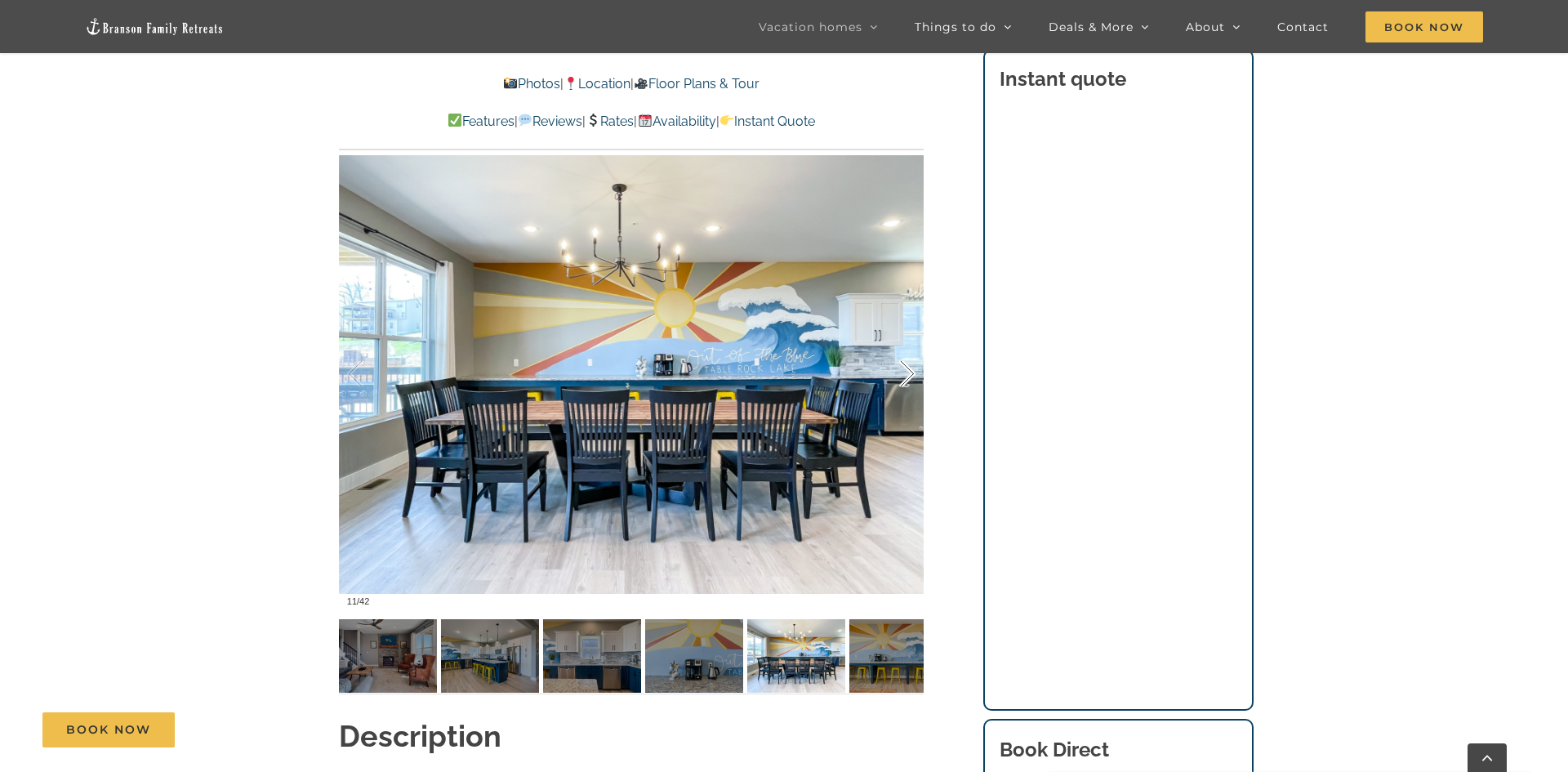
click at [907, 370] on div at bounding box center [889, 373] width 51 height 101
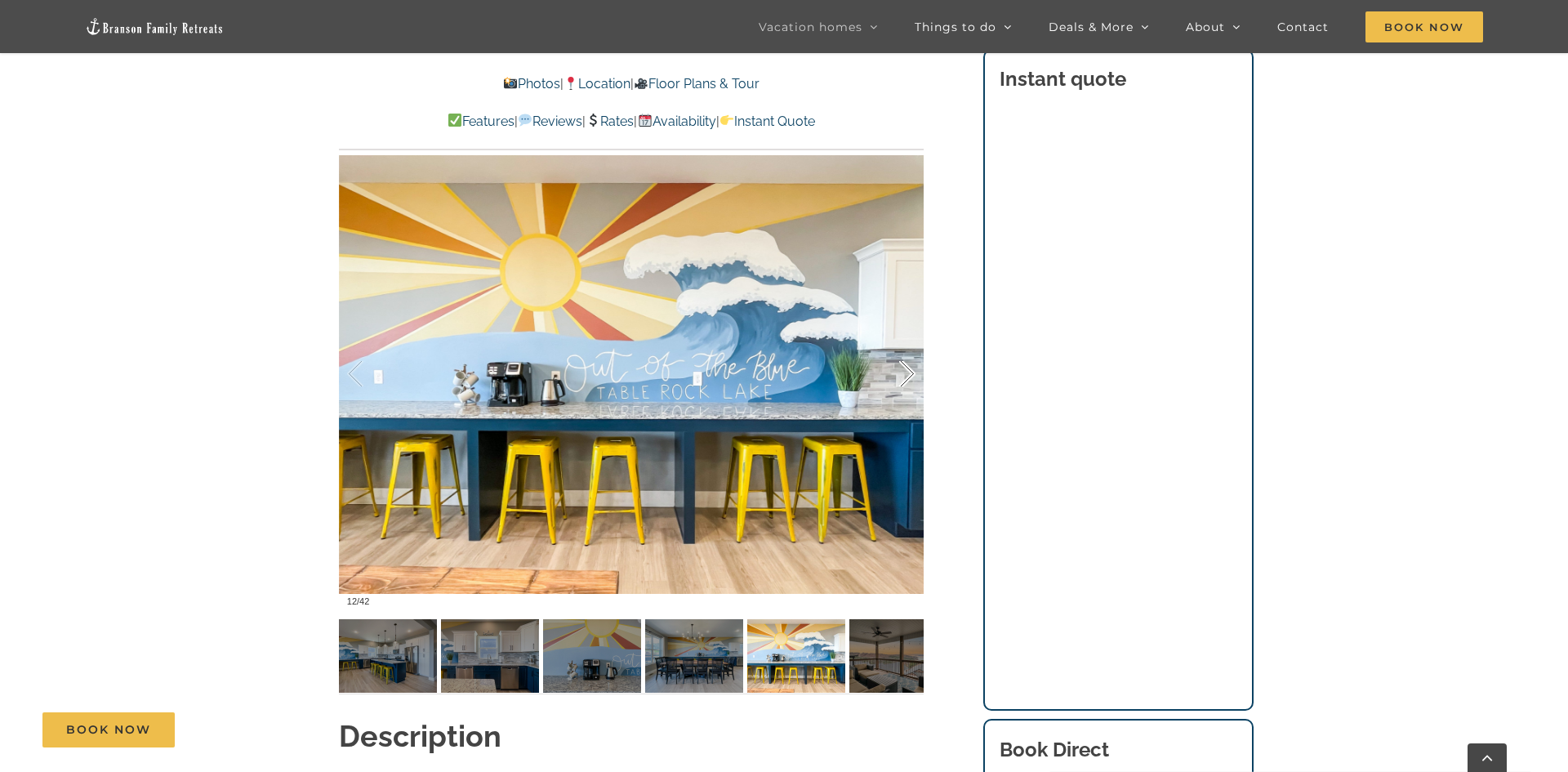
click at [907, 370] on div at bounding box center [889, 373] width 51 height 101
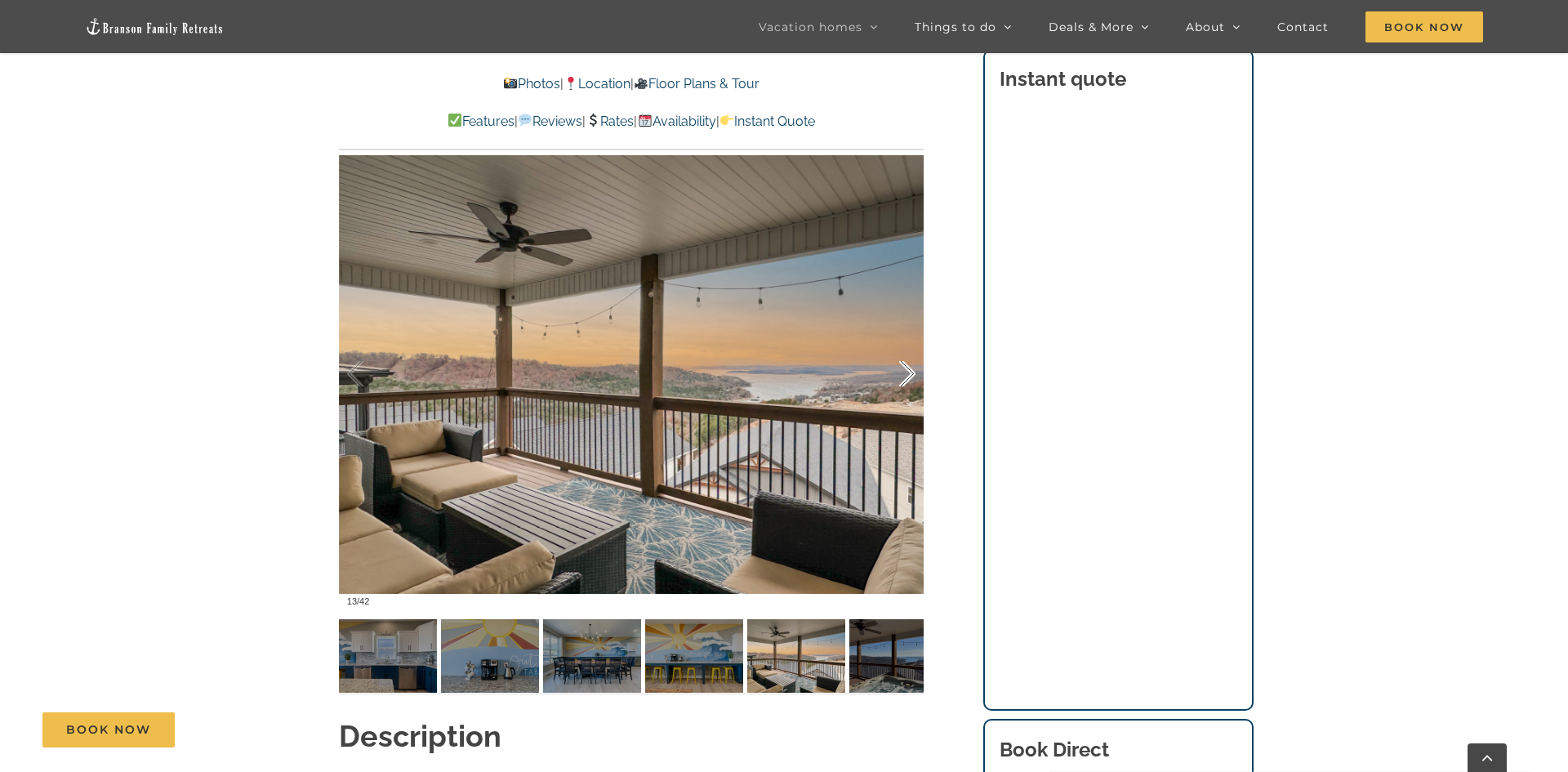
click at [907, 370] on div at bounding box center [889, 373] width 51 height 101
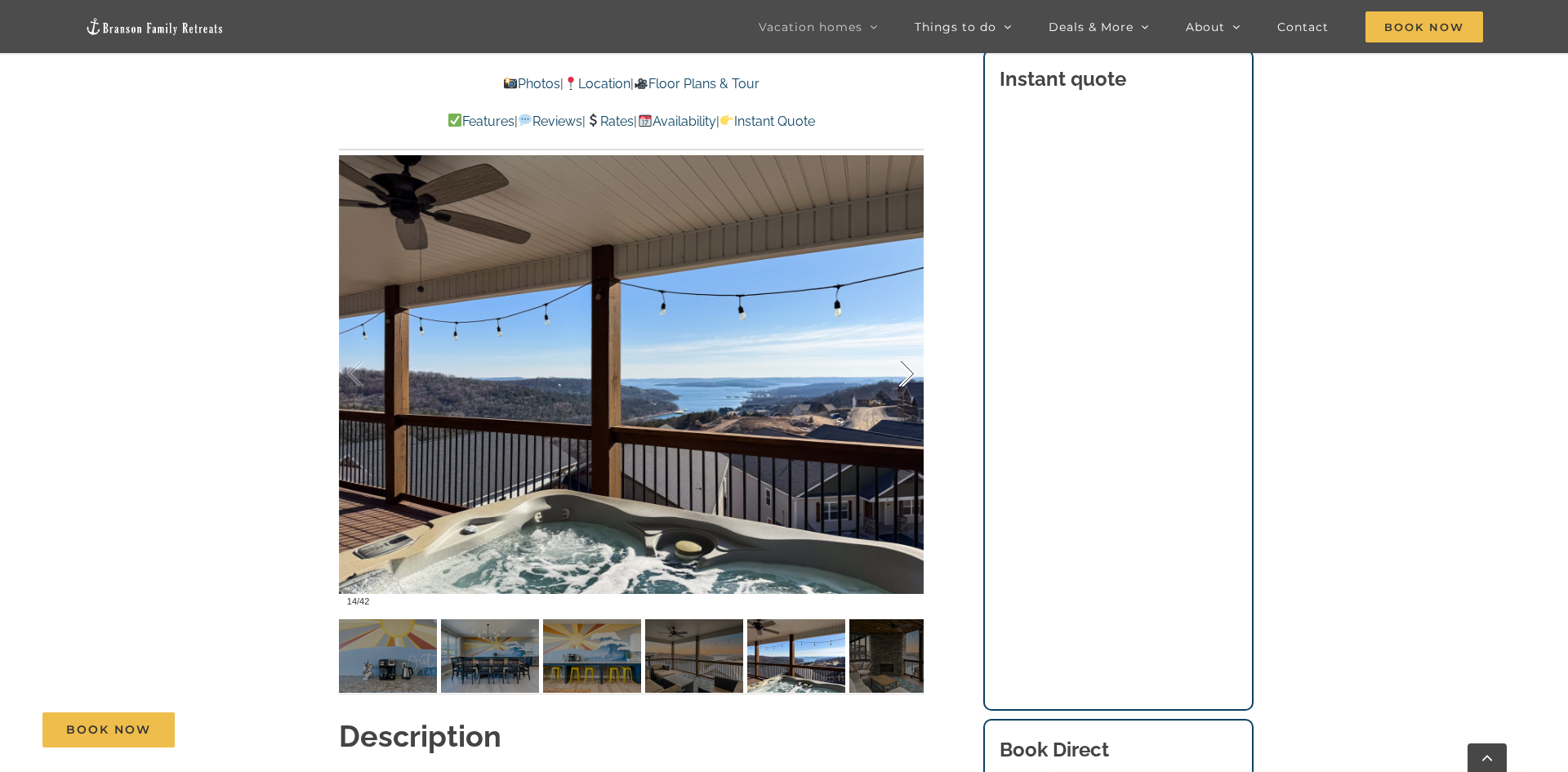
click at [907, 370] on div at bounding box center [889, 373] width 51 height 101
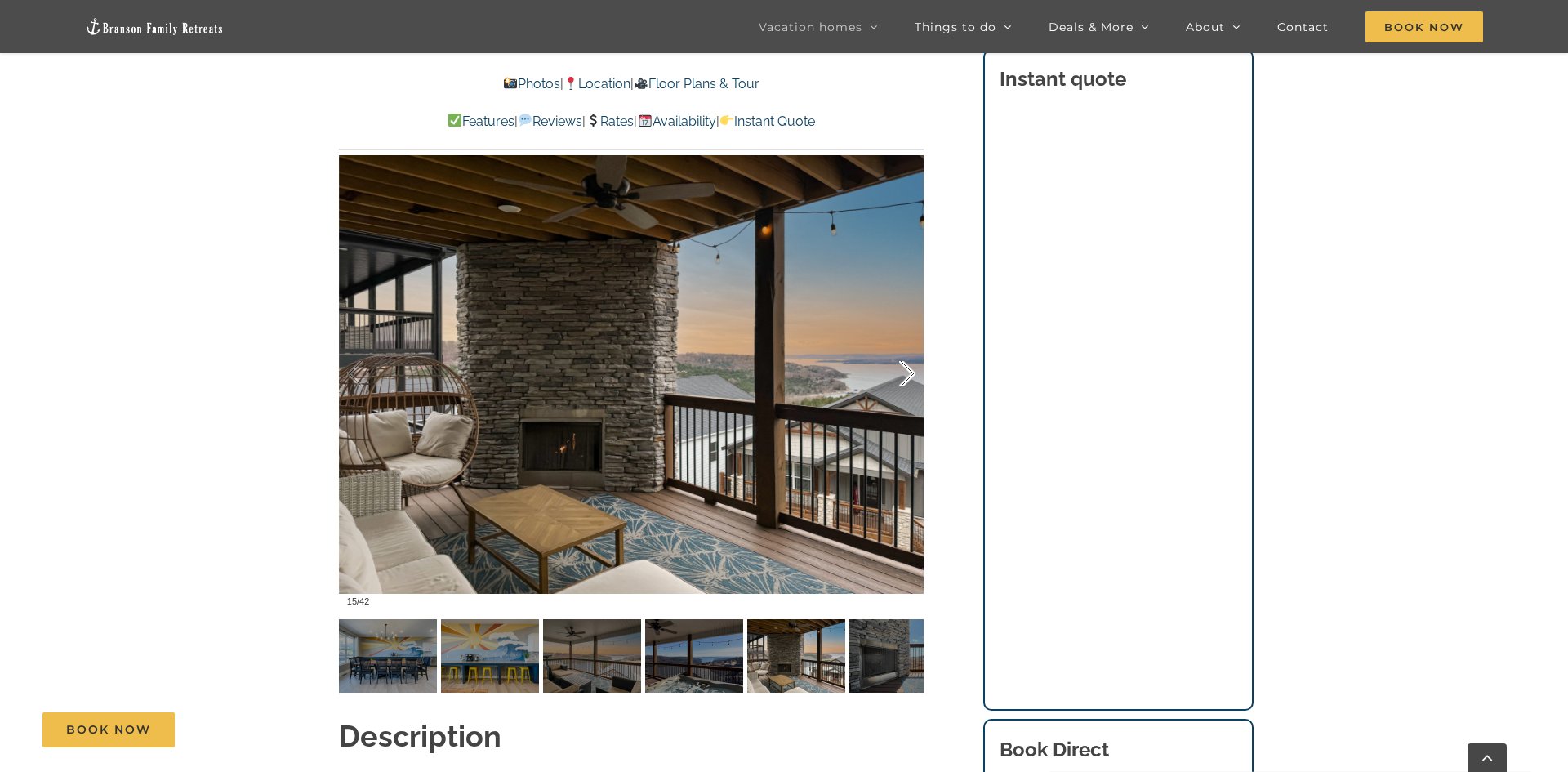
click at [907, 370] on div at bounding box center [889, 373] width 51 height 101
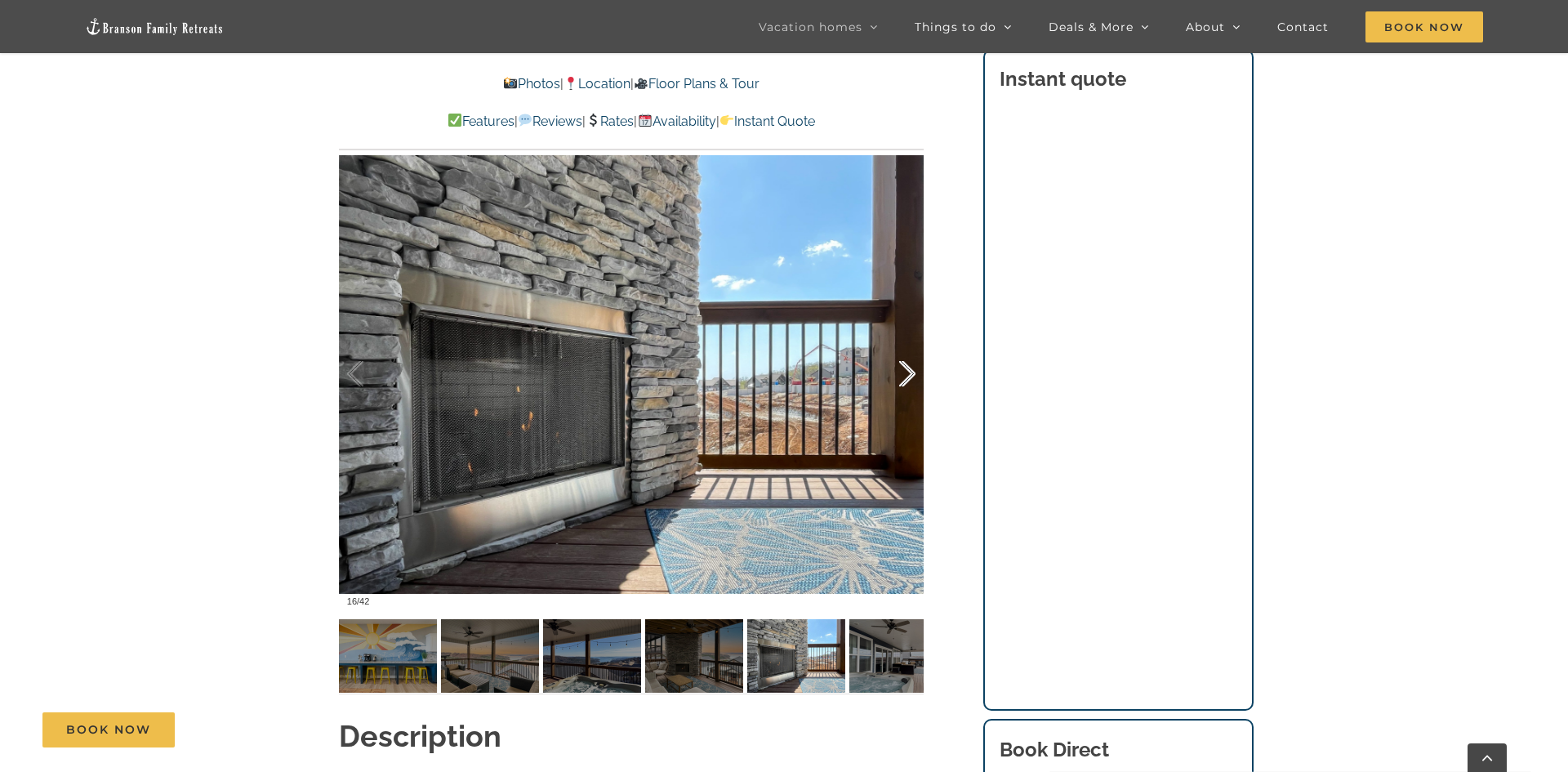
click at [907, 370] on div at bounding box center [889, 373] width 51 height 101
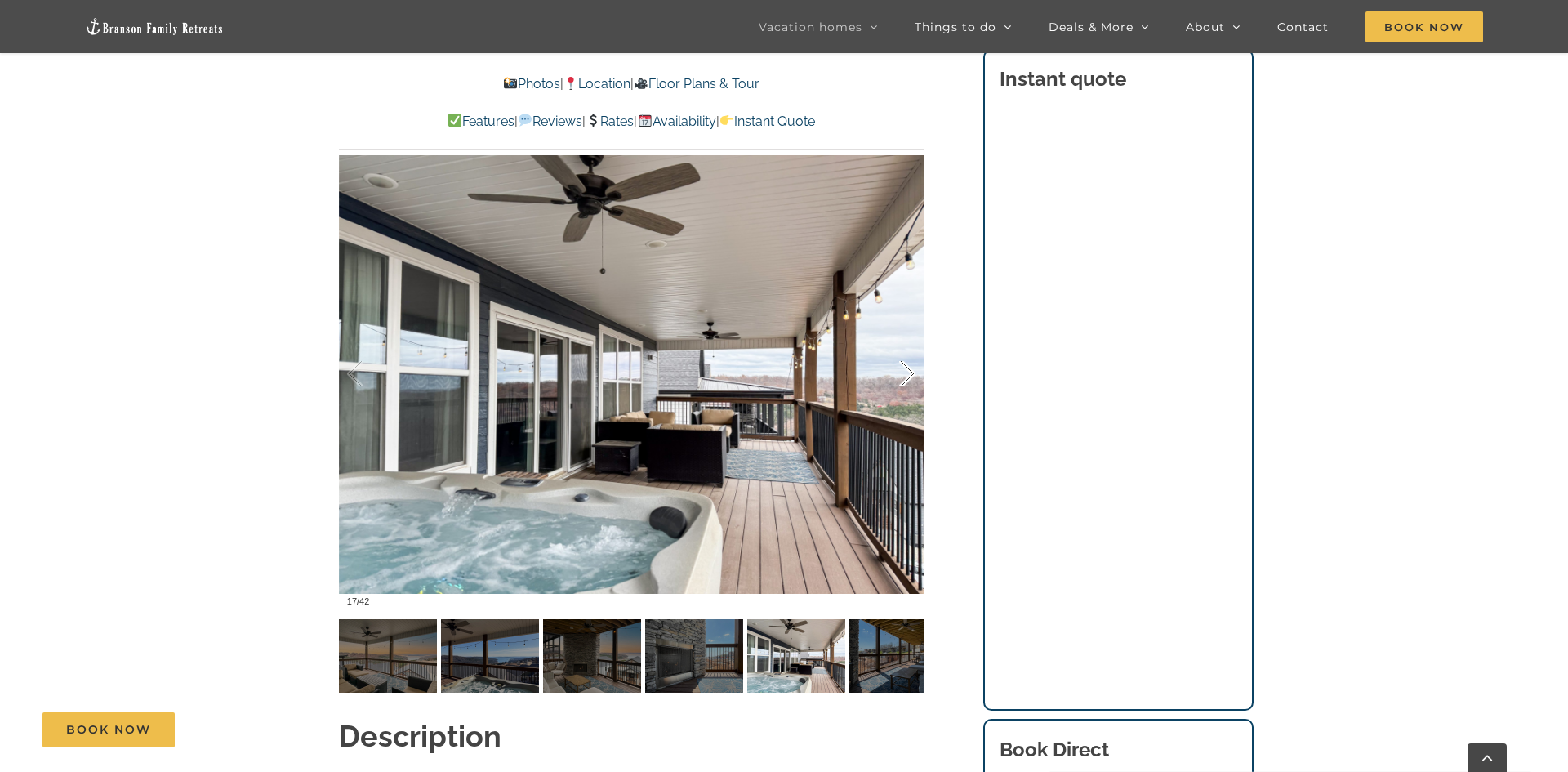
click at [907, 370] on div at bounding box center [889, 373] width 51 height 101
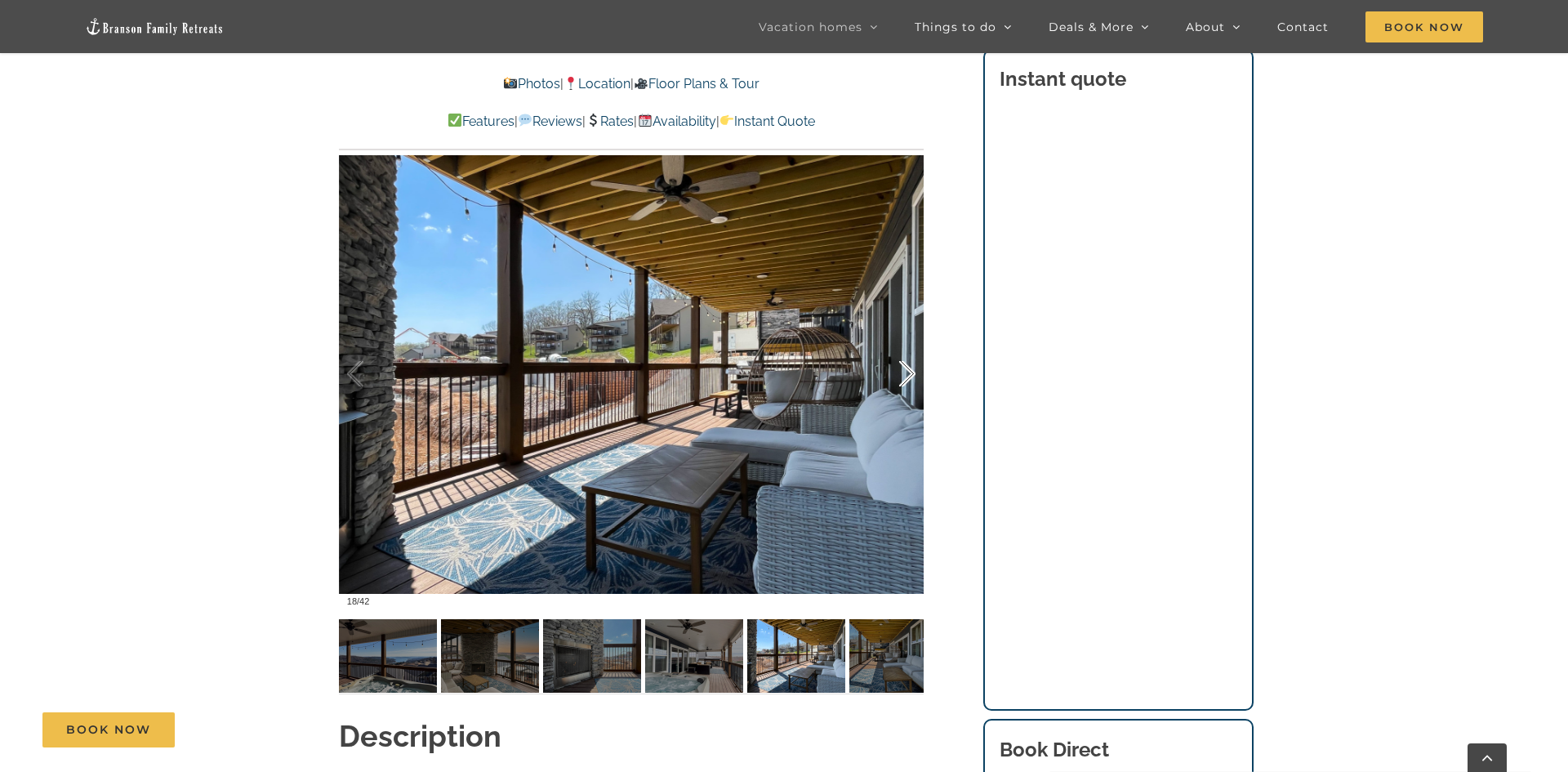
click at [907, 370] on div at bounding box center [889, 373] width 51 height 101
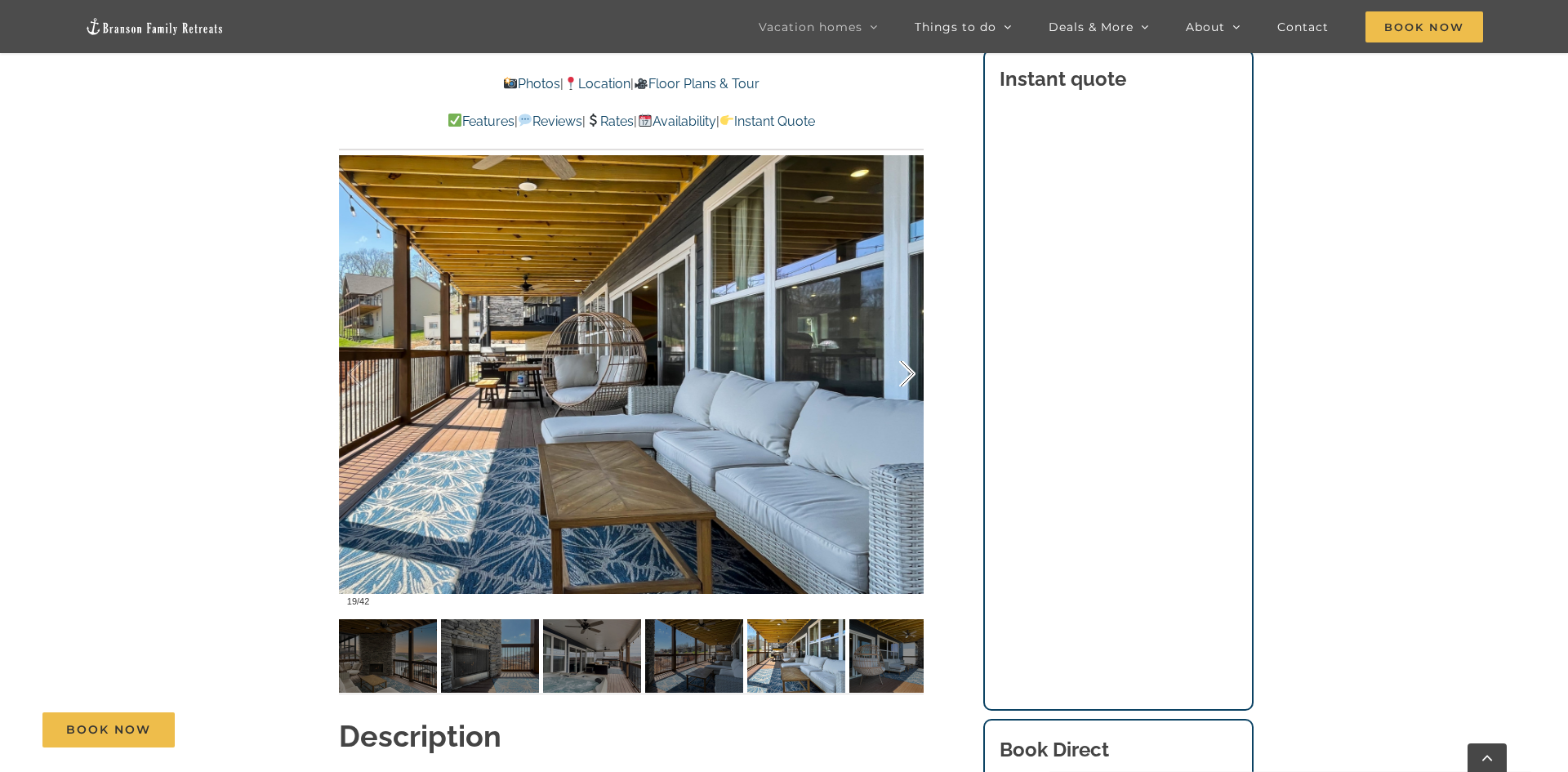
click at [907, 370] on div at bounding box center [889, 373] width 51 height 101
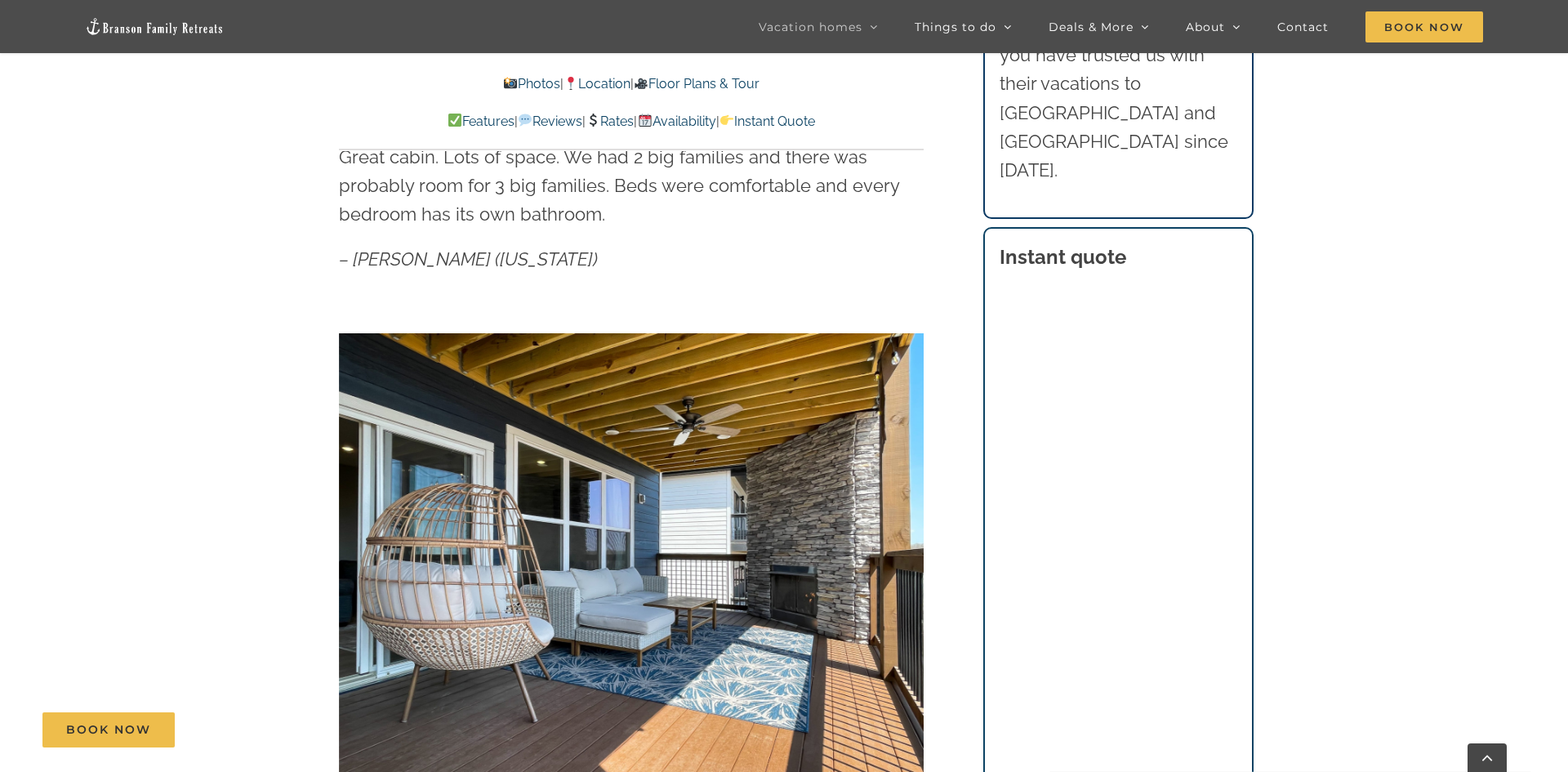
scroll to position [1006, 0]
